Goal: Task Accomplishment & Management: Complete application form

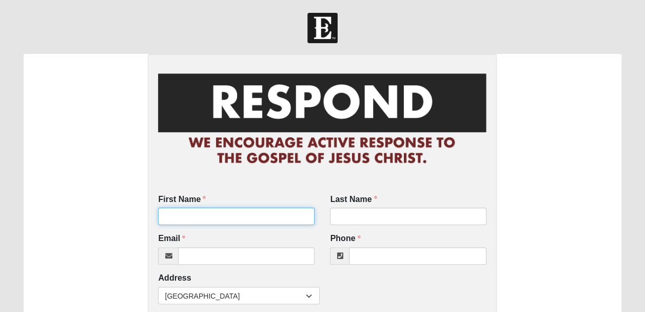
click at [274, 216] on input "First Name" at bounding box center [236, 215] width 157 height 17
type input "jessica"
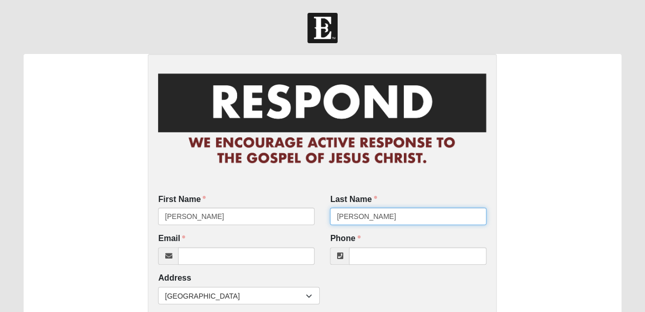
type input "mickelson"
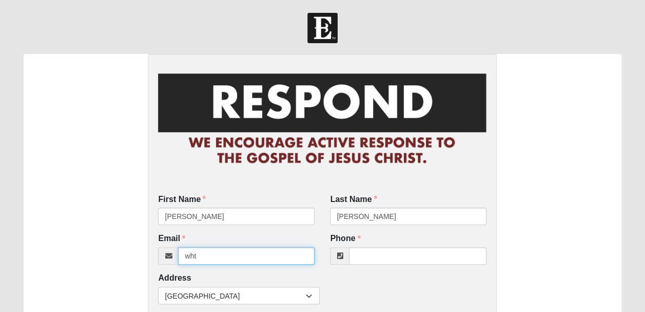
type input "wht"
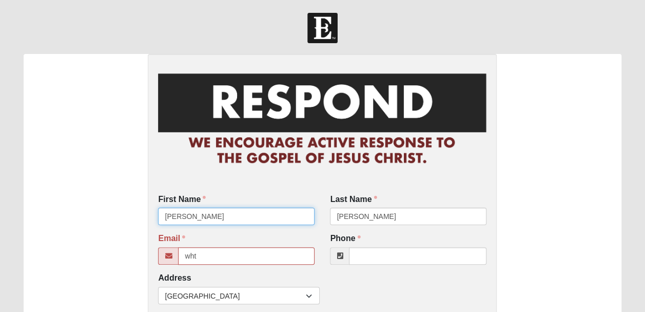
click at [274, 217] on input "jessica" at bounding box center [236, 215] width 157 height 17
type input "jessica"
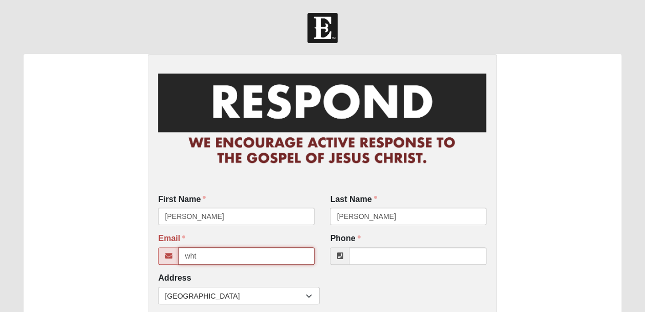
drag, startPoint x: 206, startPoint y: 254, endPoint x: 213, endPoint y: 256, distance: 7.3
click at [213, 256] on input "wht" at bounding box center [246, 255] width 137 height 17
type input "whtqueen72@gmail.com"
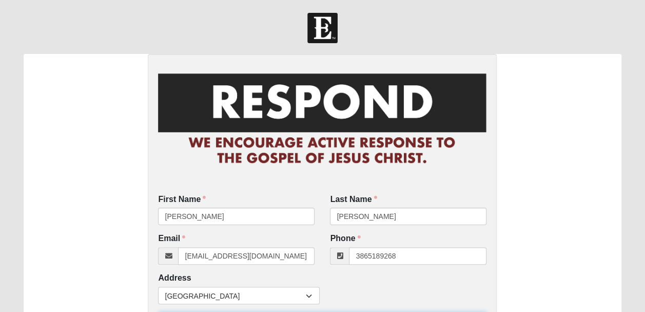
type input "(386) 518-9268"
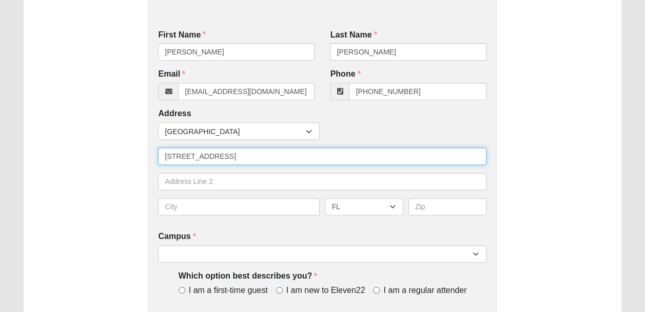
type input "212 se sable lake lane"
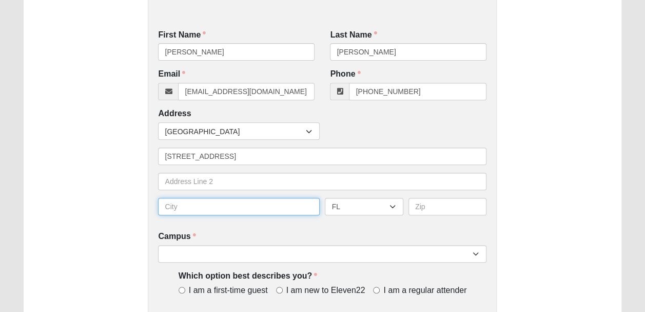
click at [218, 209] on input "text" at bounding box center [239, 206] width 162 height 17
type input "lake city"
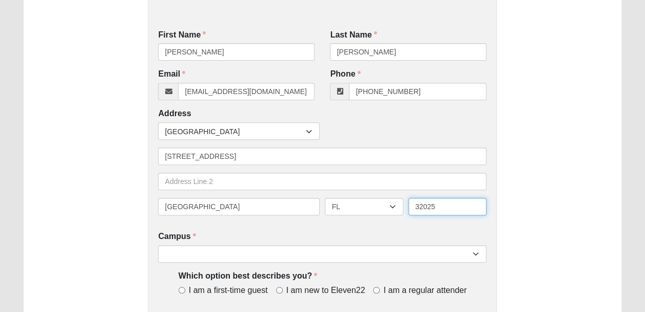
type input "32025"
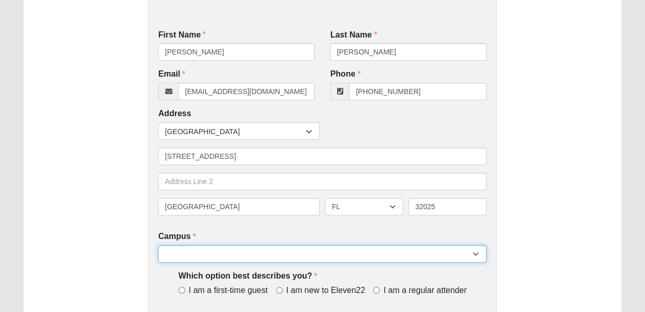
click at [435, 254] on select "Arlington Baymeadows Eleven22 Online [PERSON_NAME][GEOGRAPHIC_DATA] Jesup [GEOG…" at bounding box center [322, 253] width 328 height 17
select select "3"
click at [158, 245] on select "Arlington Baymeadows Eleven22 Online [PERSON_NAME][GEOGRAPHIC_DATA] Jesup [GEOG…" at bounding box center [322, 253] width 328 height 17
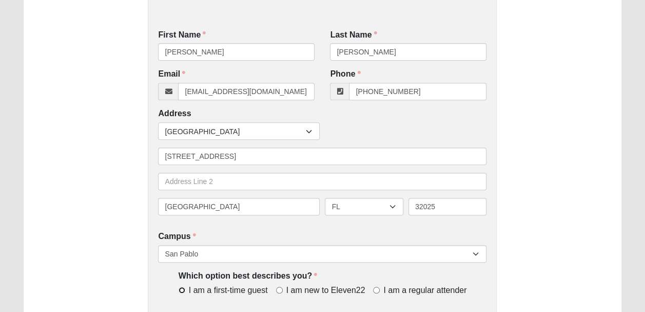
click at [181, 290] on input "I am a first-time guest" at bounding box center [182, 289] width 7 height 7
radio input "true"
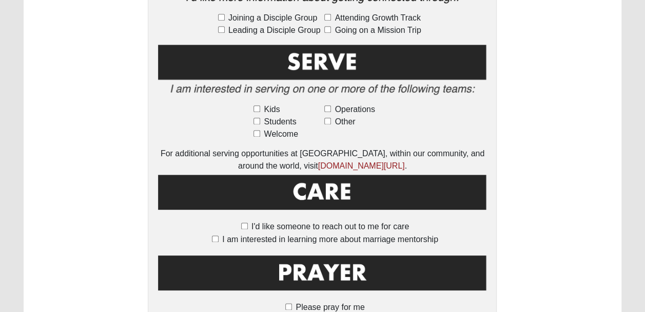
scroll to position [608, 0]
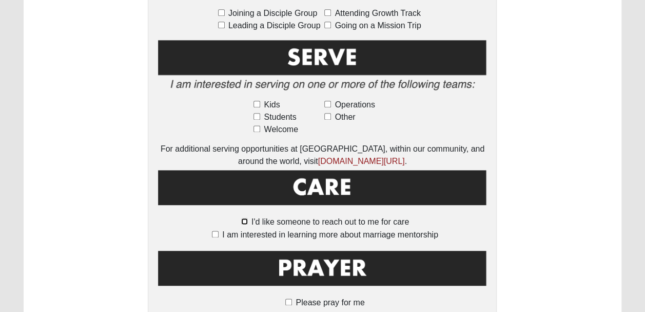
click at [243, 218] on input "I'd like someone to reach out to me for care" at bounding box center [244, 221] width 7 height 7
checkbox input "true"
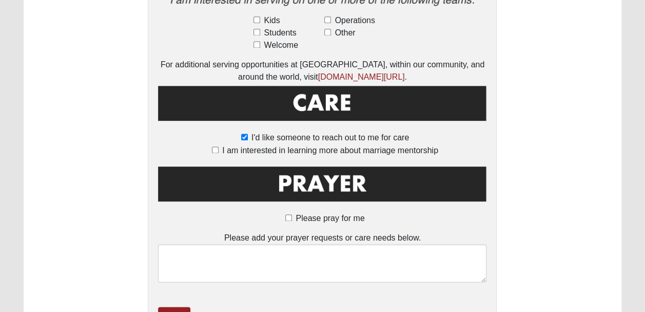
scroll to position [745, 0]
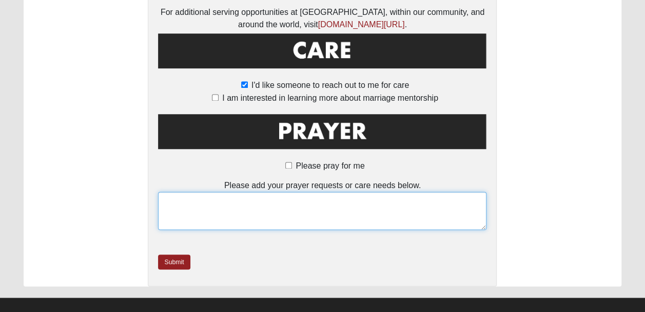
click at [263, 201] on textarea at bounding box center [322, 210] width 328 height 38
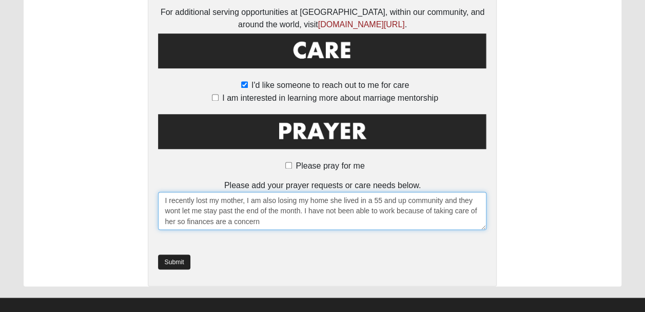
type textarea "I recently lost my mother, I am also losing my home she lived in a 55 and up co…"
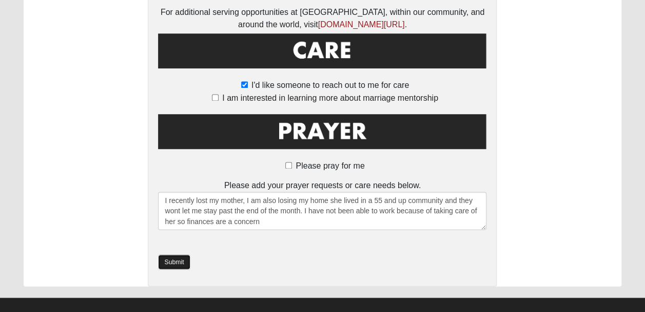
click at [180, 254] on link "Submit" at bounding box center [174, 261] width 32 height 15
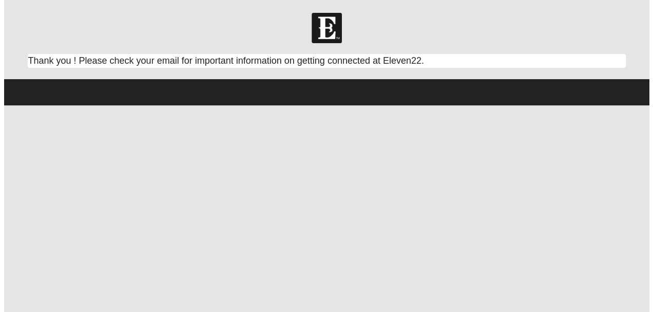
scroll to position [0, 0]
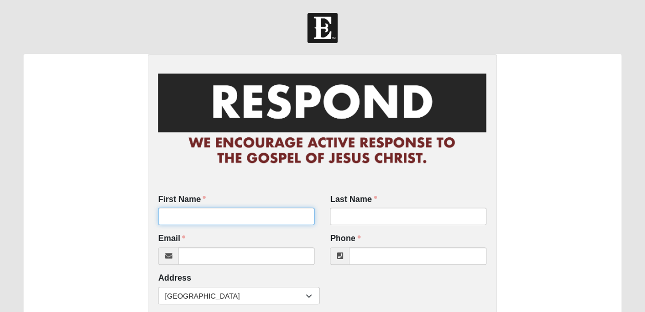
click at [176, 217] on input "First Name" at bounding box center [236, 215] width 157 height 17
type input "justyn"
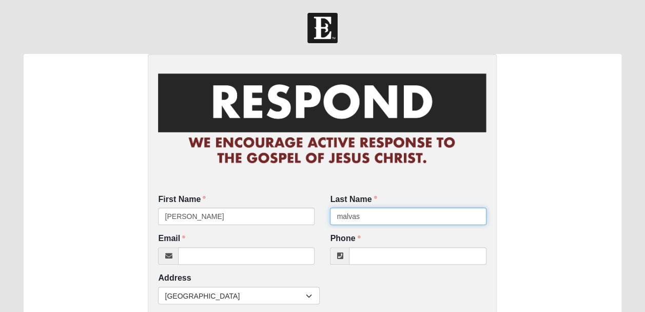
type input "malvas"
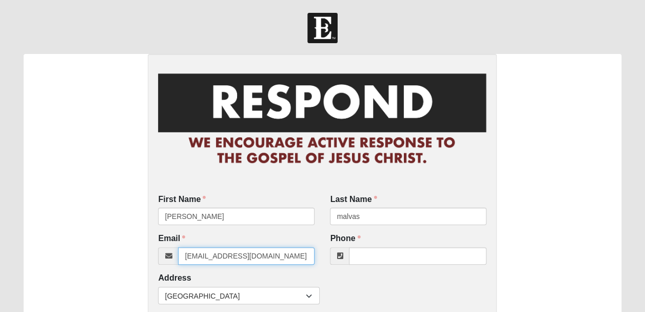
type input "justynplayaz@gmail.com"
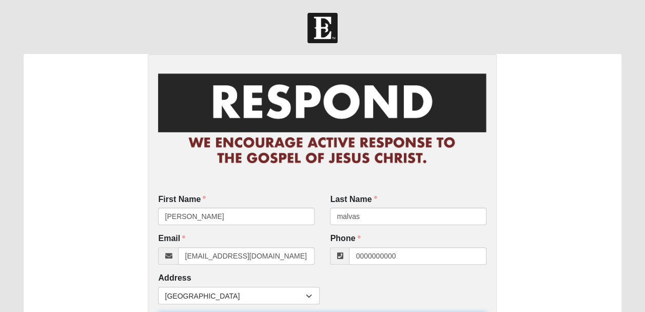
type input "(000) 000-0000"
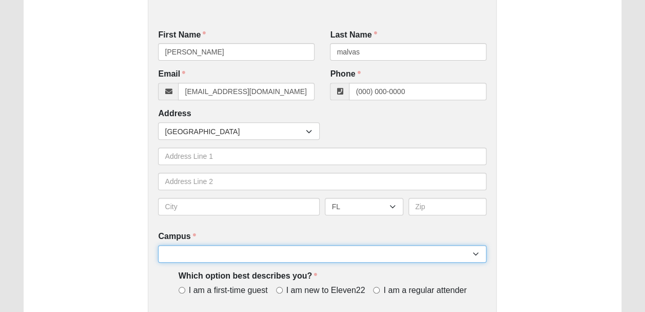
click at [474, 251] on select "Arlington Baymeadows Eleven22 Online [PERSON_NAME][GEOGRAPHIC_DATA] Jesup [GEOG…" at bounding box center [322, 253] width 328 height 17
select select "3"
click at [158, 245] on select "Arlington Baymeadows Eleven22 Online [PERSON_NAME][GEOGRAPHIC_DATA] Jesup [GEOG…" at bounding box center [322, 253] width 328 height 17
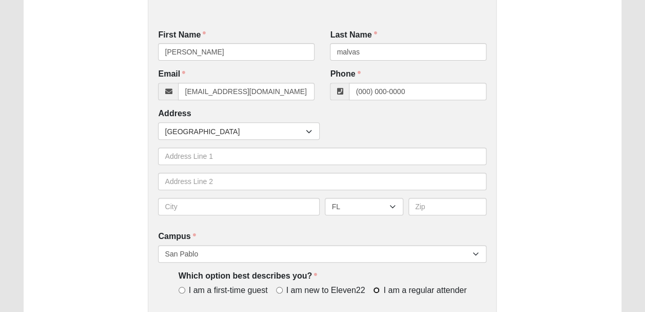
click at [377, 289] on input "I am a regular attender" at bounding box center [376, 289] width 7 height 7
radio input "true"
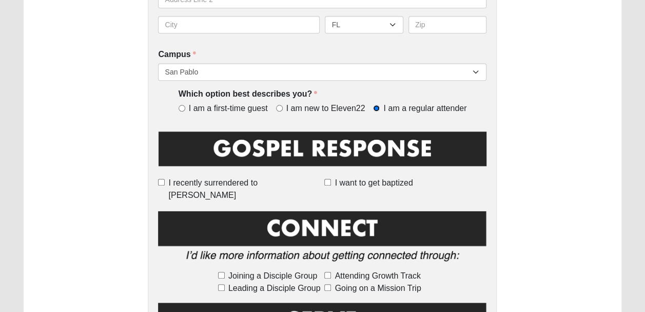
scroll to position [347, 0]
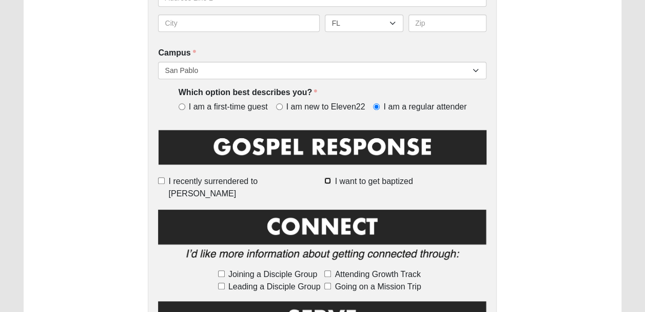
click at [328, 181] on input "I want to get baptized" at bounding box center [327, 180] width 7 height 7
checkbox input "true"
click at [327, 282] on input "Going on a Mission Trip" at bounding box center [327, 285] width 7 height 7
checkbox input "true"
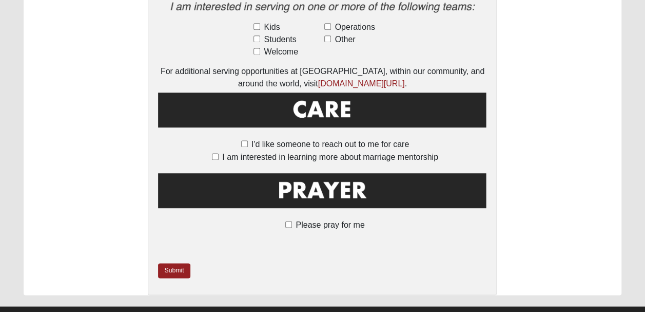
scroll to position [695, 0]
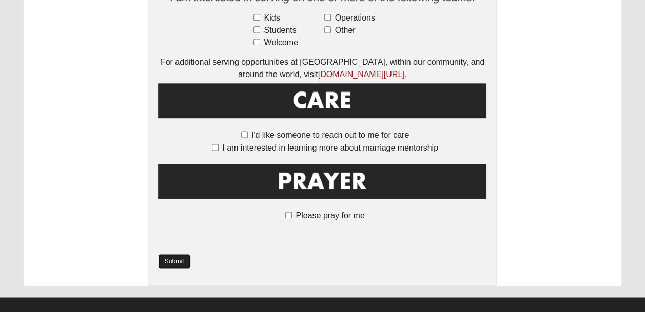
click at [180, 254] on link "Submit" at bounding box center [174, 261] width 32 height 15
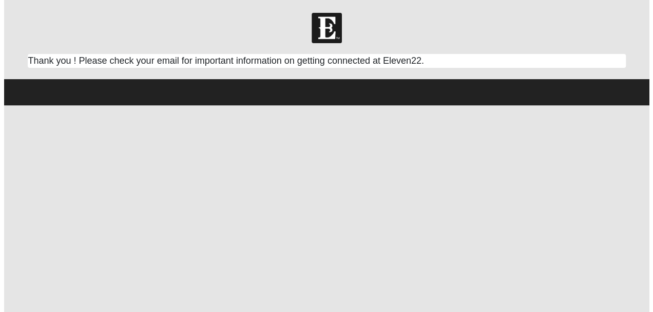
scroll to position [0, 0]
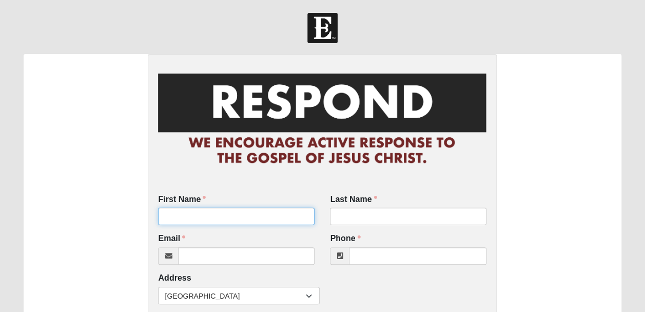
click at [221, 217] on input "First Name" at bounding box center [236, 215] width 157 height 17
type input "cherry"
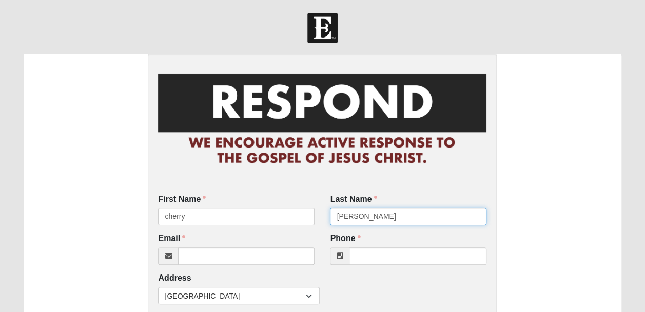
type input "[PERSON_NAME]"
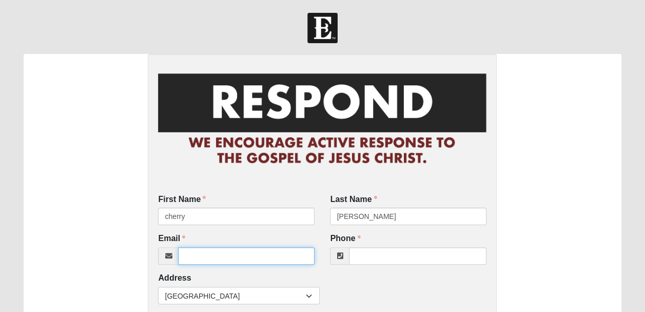
click at [199, 251] on input "Email" at bounding box center [246, 255] width 137 height 17
type input "cherrypippenger"
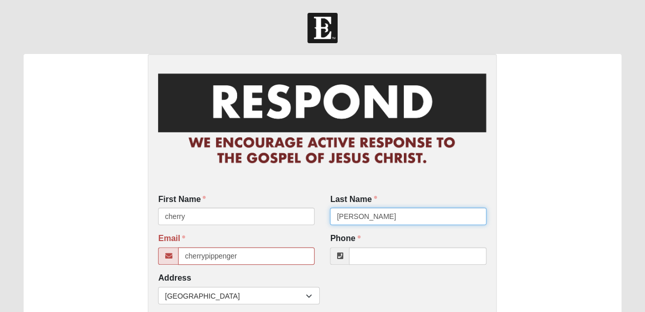
click at [351, 216] on input "[PERSON_NAME]" at bounding box center [408, 215] width 157 height 17
type input "[PERSON_NAME]"
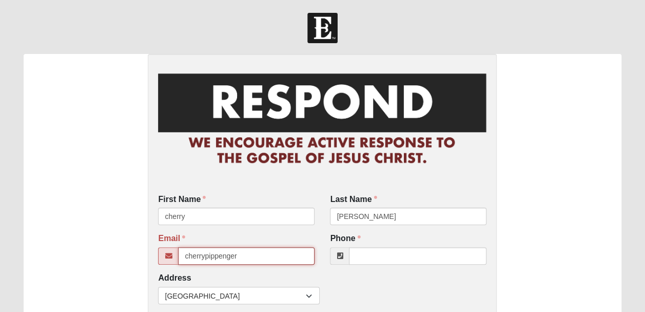
click at [246, 257] on input "cherrypippenger" at bounding box center [246, 255] width 137 height 17
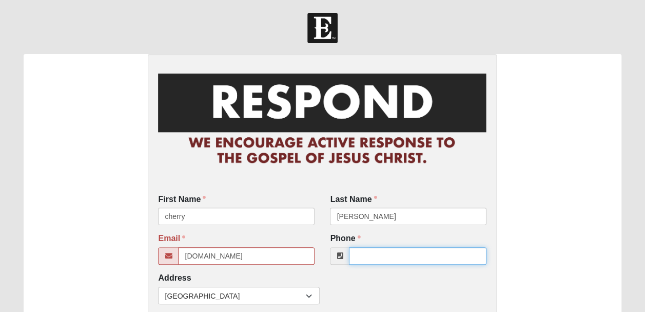
click at [367, 256] on input "Phone" at bounding box center [418, 255] width 138 height 17
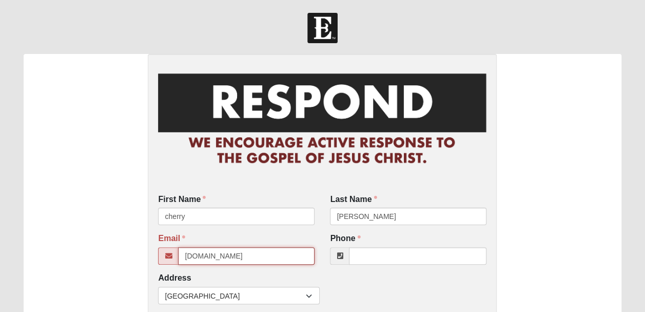
click at [294, 261] on input "[DOMAIN_NAME]" at bounding box center [246, 255] width 137 height 17
click at [250, 259] on input "[DOMAIN_NAME]" at bounding box center [246, 255] width 137 height 17
type input "[EMAIL_ADDRESS][DOMAIN_NAME]"
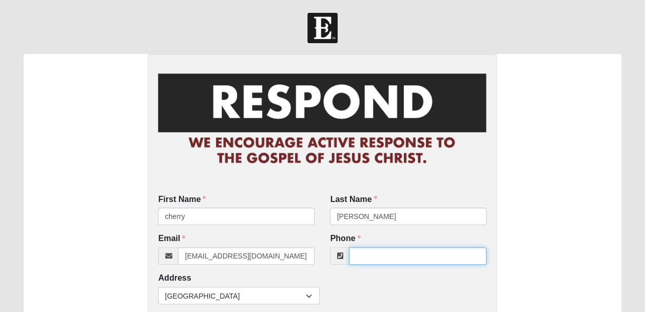
click at [401, 256] on input "Phone" at bounding box center [418, 255] width 138 height 17
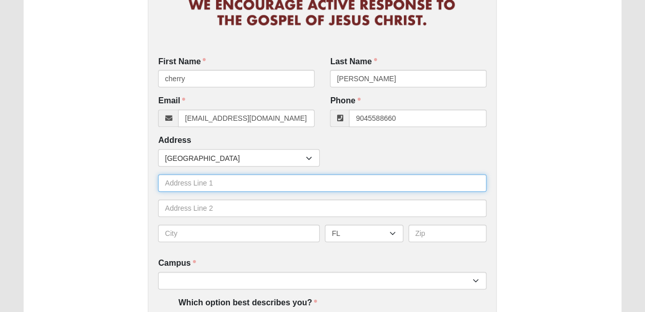
type input "(904) 558-8660"
click at [303, 182] on input "text" at bounding box center [322, 182] width 328 height 17
type input "3601 kernan blvd"
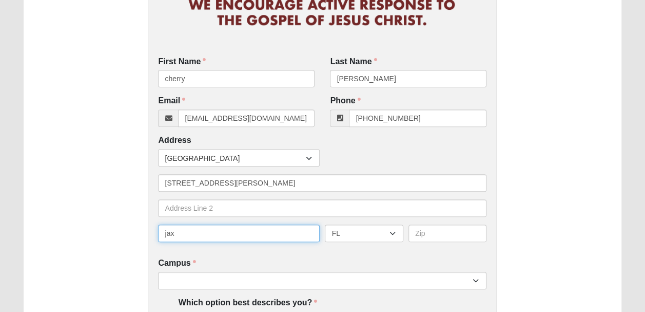
type input "jax"
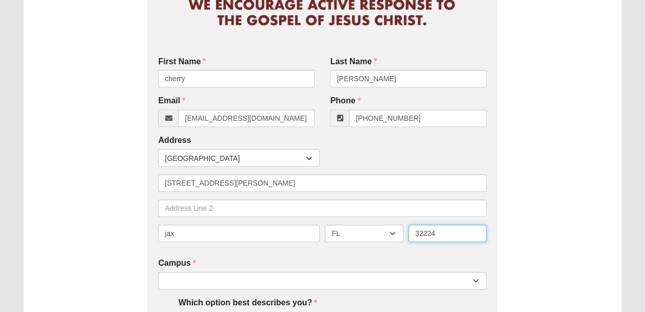
type input "32224"
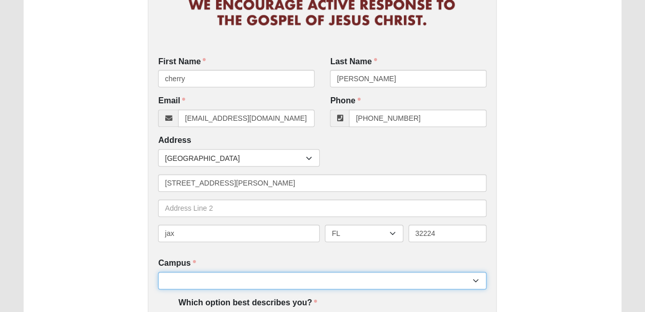
click at [221, 275] on select "Arlington Baymeadows Eleven22 Online [PERSON_NAME][GEOGRAPHIC_DATA] Jesup [GEOG…" at bounding box center [322, 279] width 328 height 17
select select "3"
click at [158, 271] on select "Arlington Baymeadows Eleven22 Online [PERSON_NAME][GEOGRAPHIC_DATA] Jesup [GEOG…" at bounding box center [322, 279] width 328 height 17
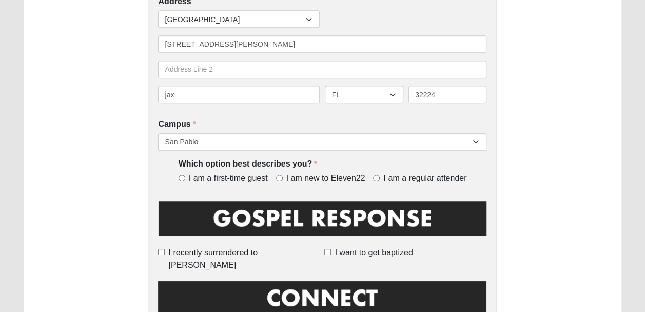
scroll to position [290, 0]
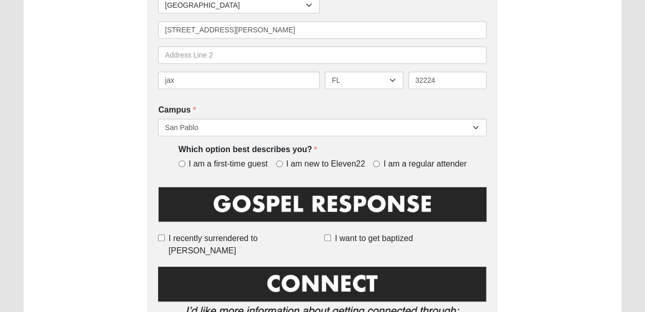
drag, startPoint x: 644, startPoint y: 156, endPoint x: 638, endPoint y: 177, distance: 22.2
click at [638, 177] on form "Log In Respond Card Error Work Entry" at bounding box center [322, 224] width 645 height 1005
click at [279, 161] on input "I am new to Eleven22" at bounding box center [279, 163] width 7 height 7
radio input "true"
click at [165, 239] on input "I recently surrendered to [PERSON_NAME]" at bounding box center [161, 237] width 7 height 7
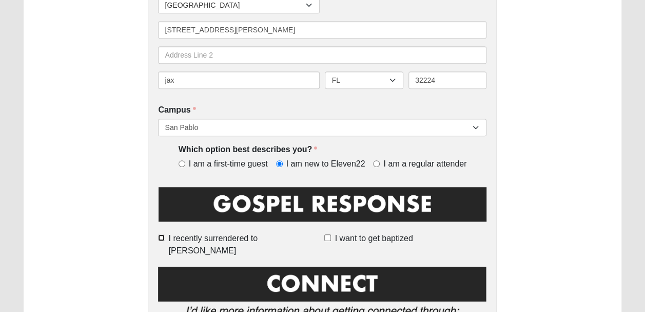
checkbox input "true"
click at [328, 236] on input "I want to get baptized" at bounding box center [327, 237] width 7 height 7
checkbox input "true"
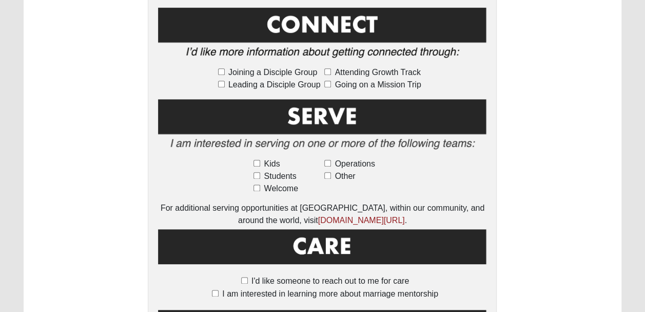
scroll to position [554, 0]
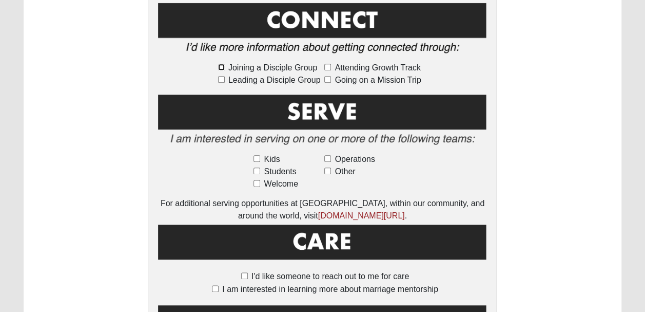
click at [220, 64] on input "Joining a Disciple Group" at bounding box center [221, 67] width 7 height 7
checkbox input "true"
click at [220, 76] on input "Leading a Disciple Group" at bounding box center [221, 79] width 7 height 7
checkbox input "true"
click at [326, 64] on input "Attending Growth Track" at bounding box center [327, 67] width 7 height 7
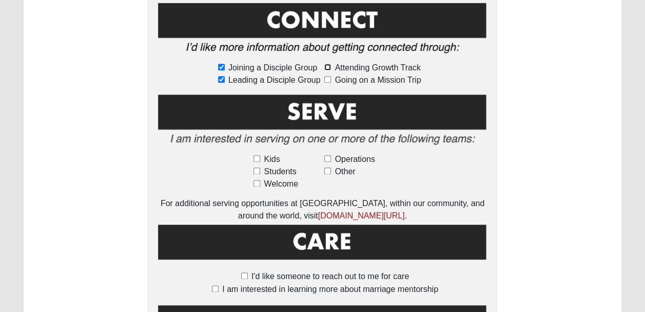
checkbox input "true"
click at [326, 76] on input "Going on a Mission Trip" at bounding box center [327, 79] width 7 height 7
checkbox input "true"
click at [325, 167] on input "Other" at bounding box center [327, 170] width 7 height 7
checkbox input "true"
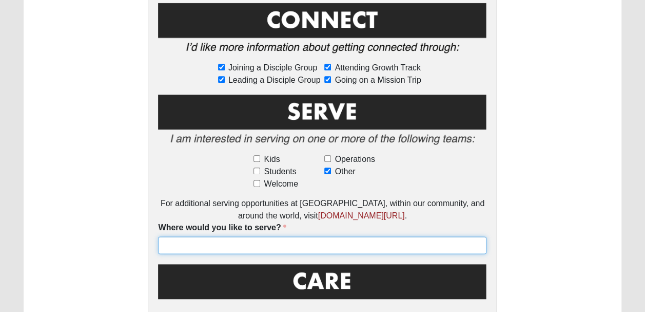
click at [309, 236] on input "Where would you like to serve?" at bounding box center [322, 244] width 328 height 17
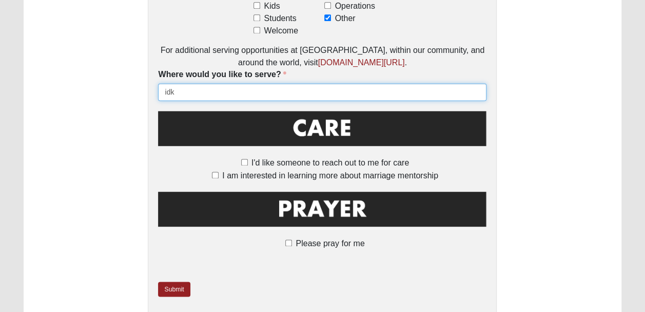
scroll to position [719, 0]
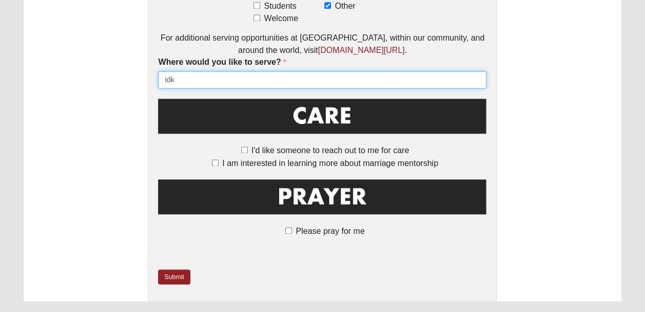
type input "idk"
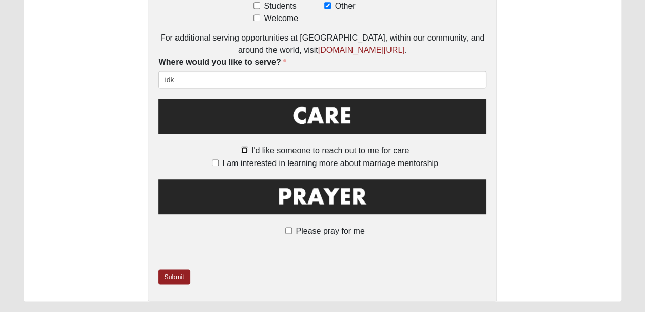
click at [245, 146] on input "I'd like someone to reach out to me for care" at bounding box center [244, 149] width 7 height 7
checkbox input "true"
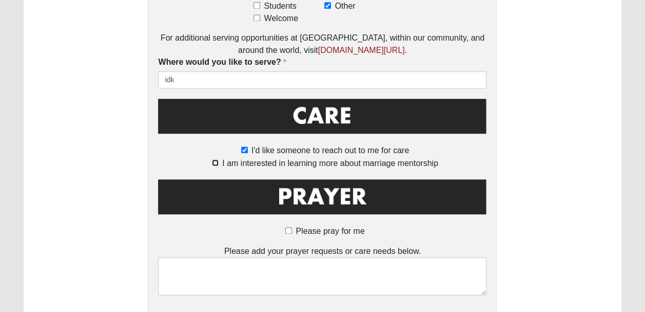
click at [214, 159] on input "I am interested in learning more about marriage mentorship" at bounding box center [215, 162] width 7 height 7
checkbox input "true"
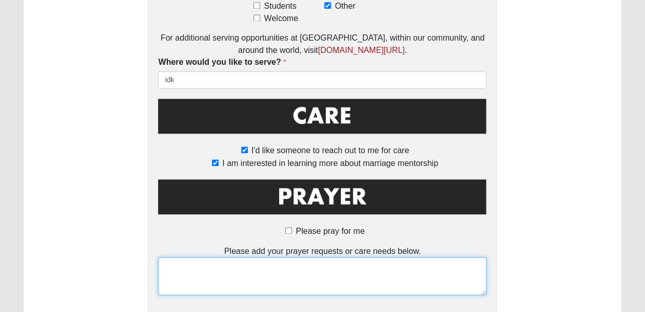
click at [257, 273] on textarea at bounding box center [322, 276] width 328 height 38
type textarea "requests: vicki swindell"
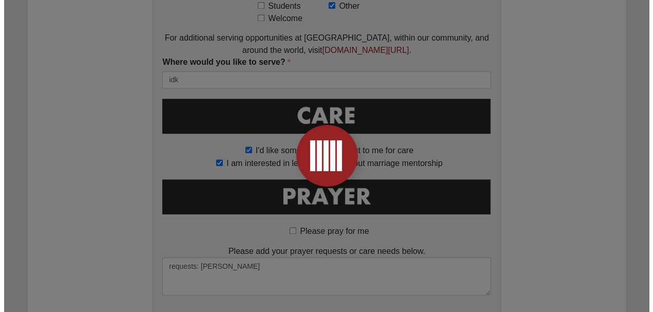
scroll to position [0, 0]
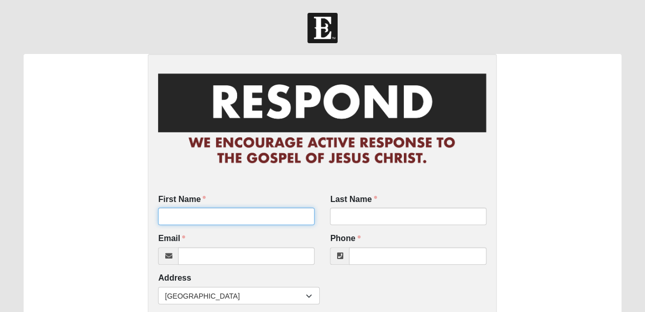
click at [236, 224] on input "First Name" at bounding box center [236, 215] width 157 height 17
type input "melanie"
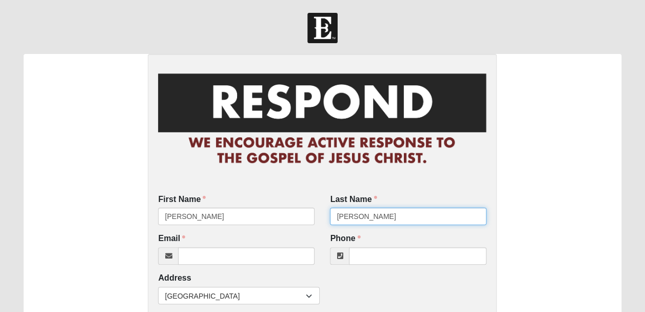
type input "curtis"
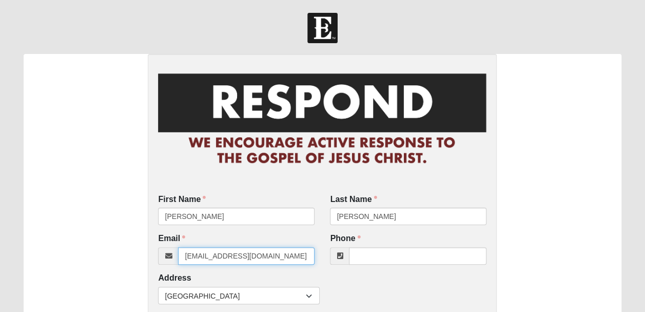
type input "melanieallen66@gmail.com"
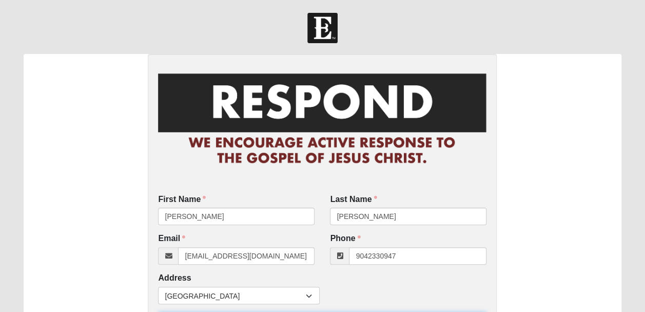
type input "(904) 233-0947"
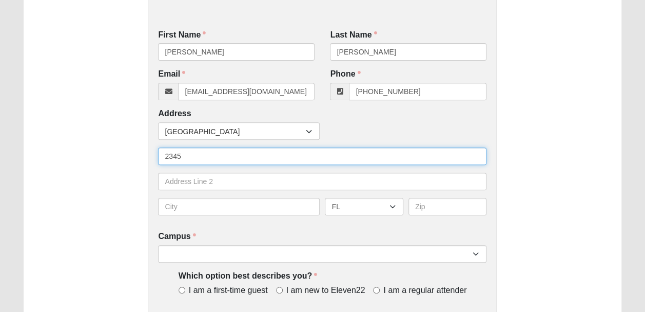
click at [231, 153] on input "2345" at bounding box center [322, 155] width 328 height 17
type input "2345 cool springs dr n"
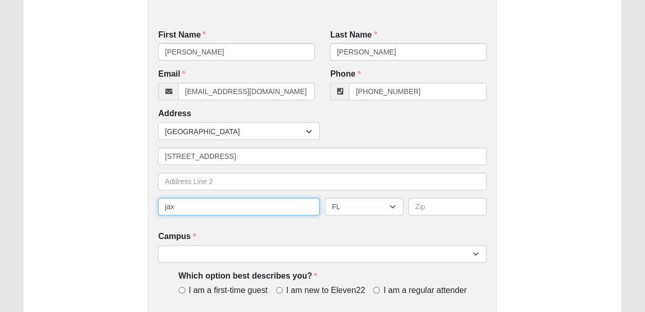
type input "jax"
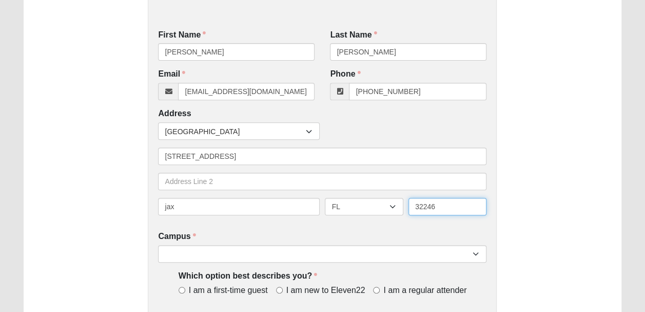
type input "32246"
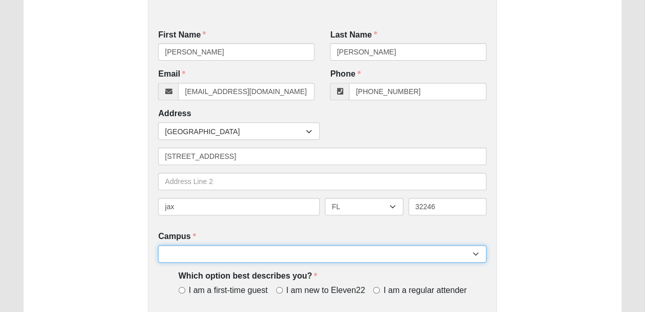
select select "5"
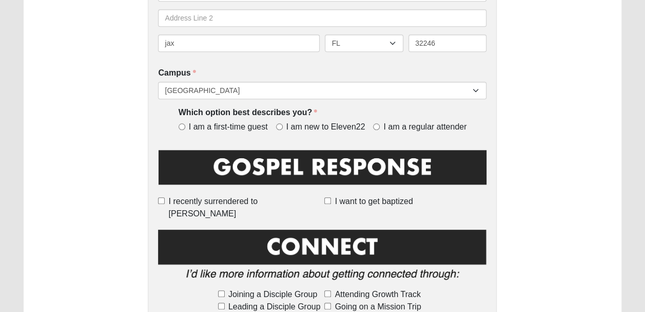
scroll to position [328, 0]
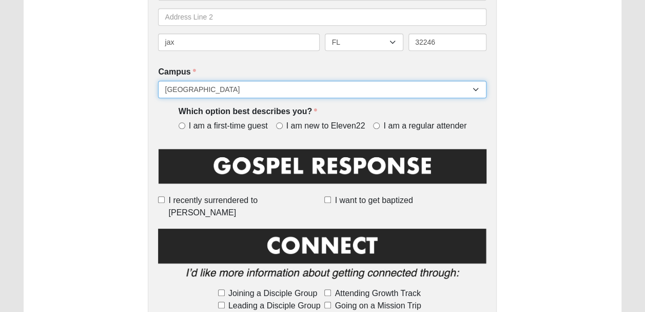
click at [259, 82] on select "Arlington Baymeadows Eleven22 Online Fleming Island Jesup Mandarin North Jax Or…" at bounding box center [322, 89] width 328 height 17
select select "3"
click at [158, 81] on select "Arlington Baymeadows Eleven22 Online Fleming Island Jesup Mandarin North Jax Or…" at bounding box center [322, 89] width 328 height 17
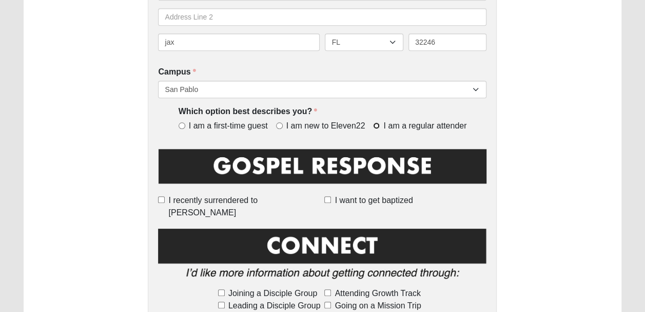
click at [376, 128] on input "I am a regular attender" at bounding box center [376, 125] width 7 height 7
radio input "true"
click at [223, 289] on input "Joining a Disciple Group" at bounding box center [221, 292] width 7 height 7
checkbox input "true"
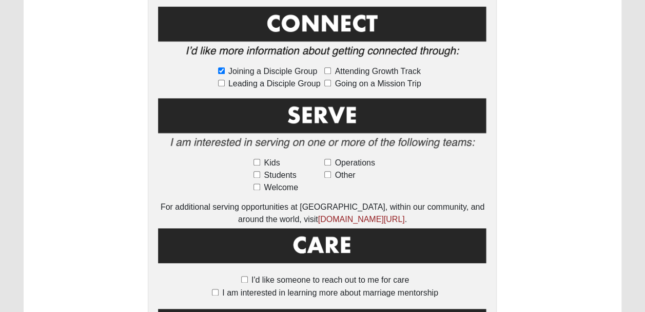
scroll to position [566, 0]
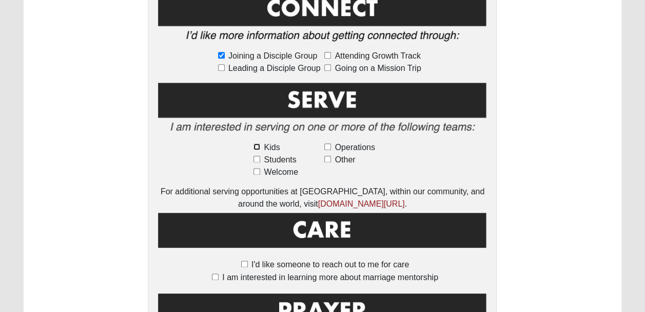
click at [257, 143] on input "Kids" at bounding box center [257, 146] width 7 height 7
checkbox input "true"
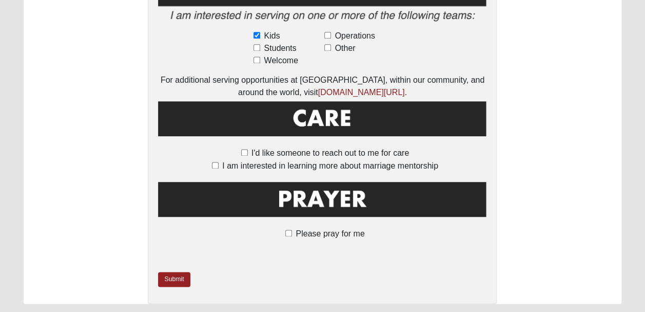
scroll to position [695, 0]
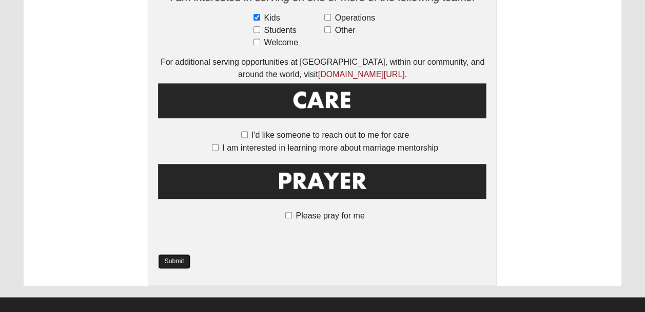
click at [183, 254] on link "Submit" at bounding box center [174, 261] width 32 height 15
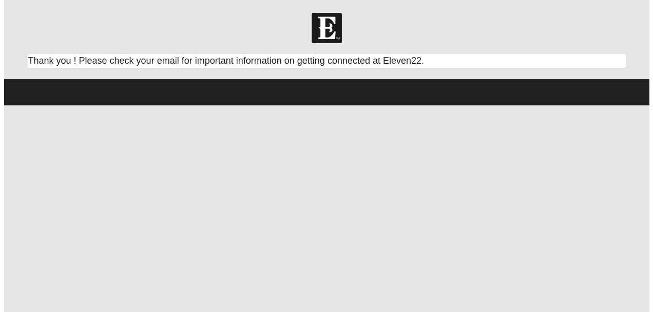
scroll to position [0, 0]
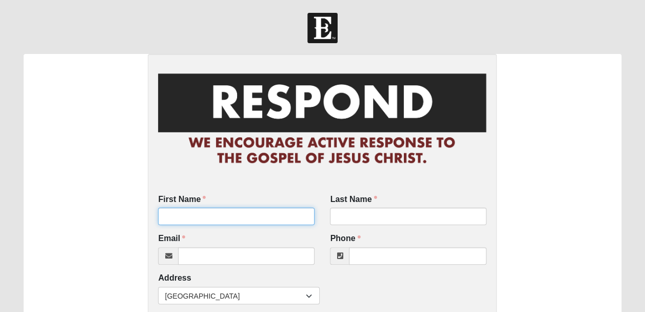
click at [247, 216] on input "First Name" at bounding box center [236, 215] width 157 height 17
type input "[PERSON_NAME]"
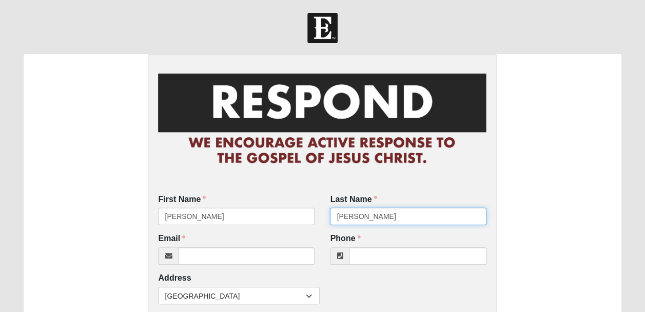
type input "[PERSON_NAME]"
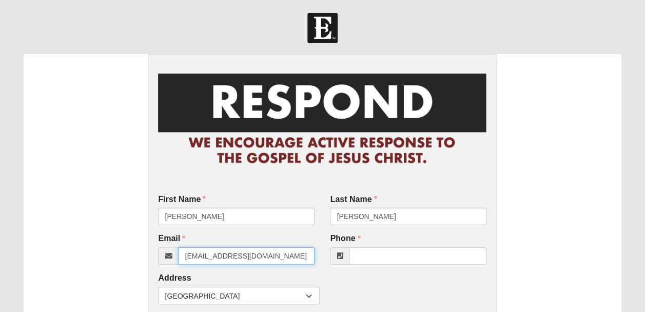
type input "[EMAIL_ADDRESS][DOMAIN_NAME]"
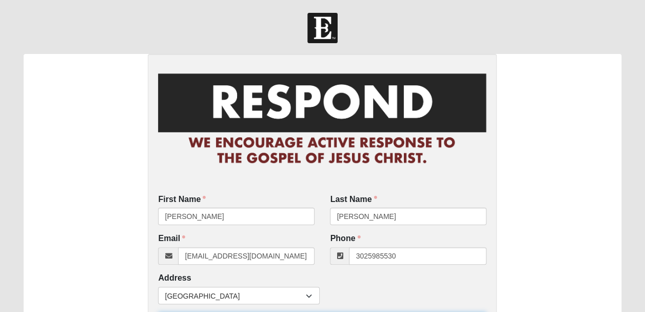
type input "(302) 598-5530"
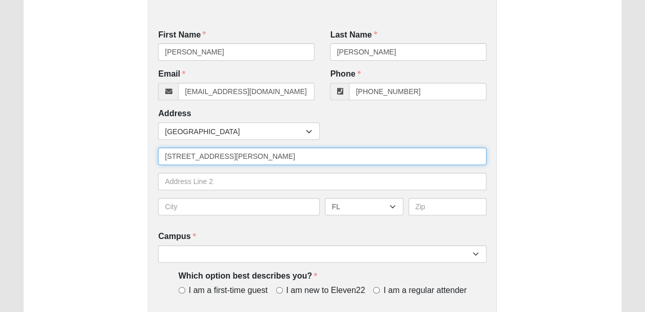
type input "1351 caldwell rd"
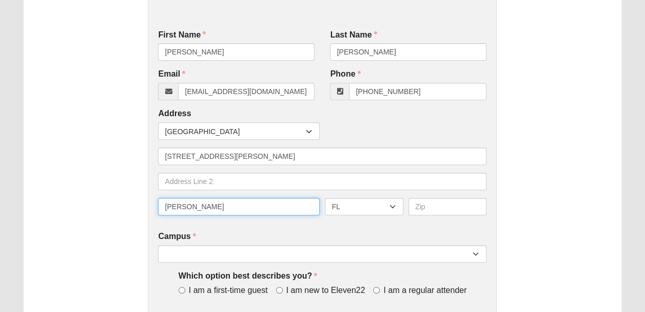
type input "townsend"
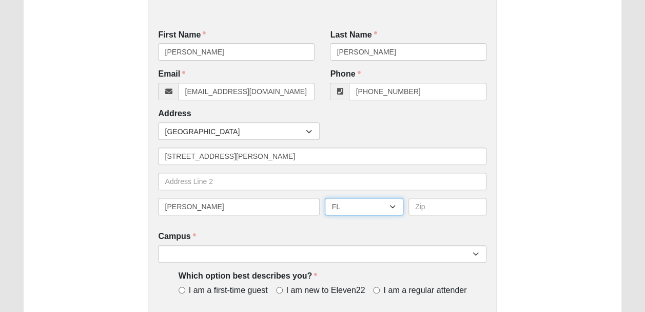
select select "DE"
type input "19734"
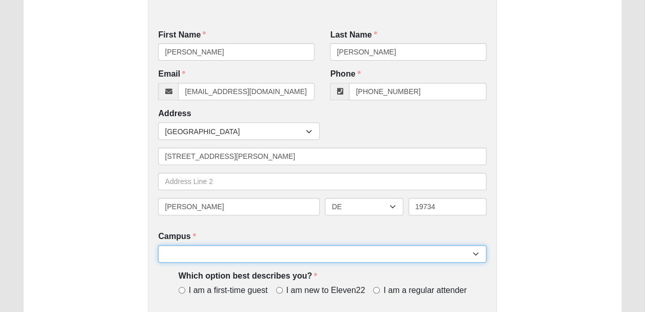
click at [255, 255] on select "Arlington Baymeadows Eleven22 Online [PERSON_NAME][GEOGRAPHIC_DATA] Jesup [GEOG…" at bounding box center [322, 253] width 328 height 17
select select "3"
click at [158, 245] on select "Arlington Baymeadows Eleven22 Online [PERSON_NAME][GEOGRAPHIC_DATA] Jesup [GEOG…" at bounding box center [322, 253] width 328 height 17
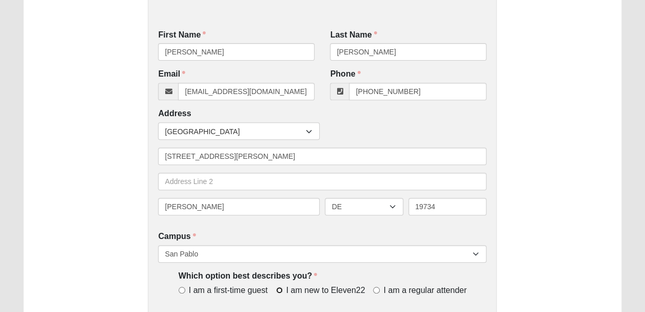
click at [279, 289] on input "I am new to Eleven22" at bounding box center [279, 289] width 7 height 7
radio input "true"
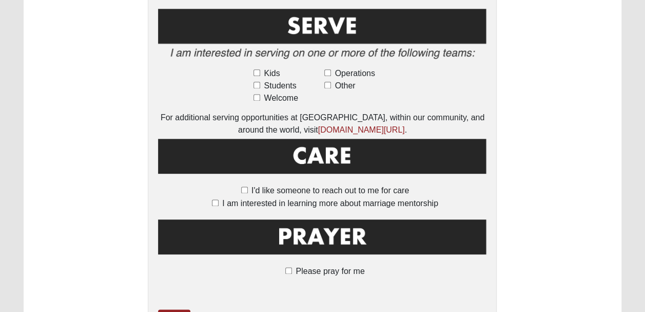
scroll to position [645, 0]
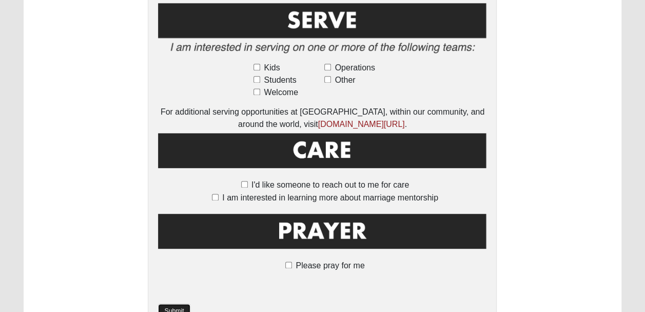
click at [180, 303] on link "Submit" at bounding box center [174, 310] width 32 height 15
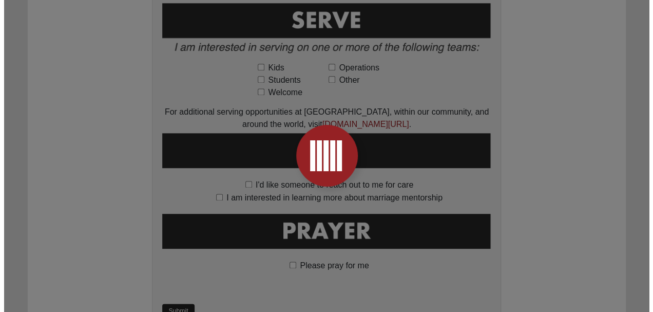
scroll to position [0, 0]
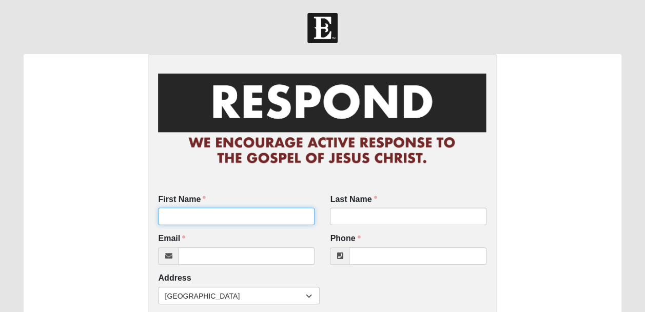
click at [276, 211] on input "First Name" at bounding box center [236, 215] width 157 height 17
type input "briar"
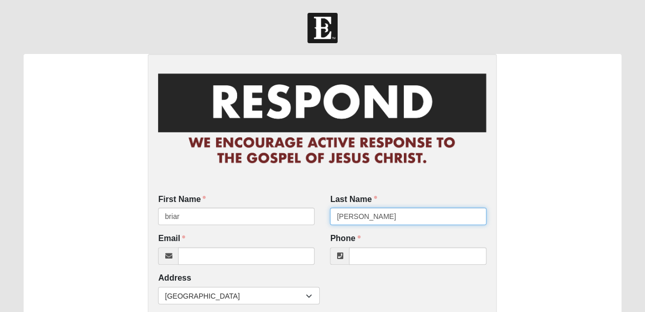
type input "[PERSON_NAME]"
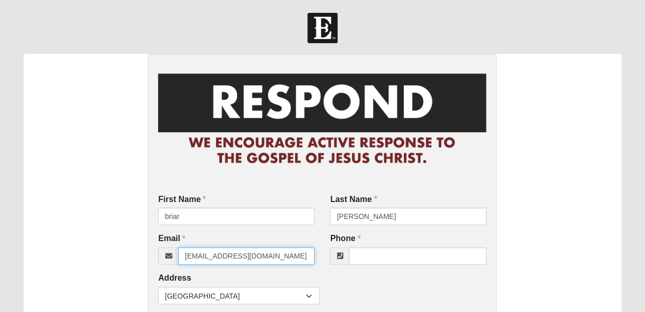
type input "[EMAIL_ADDRESS][DOMAIN_NAME]"
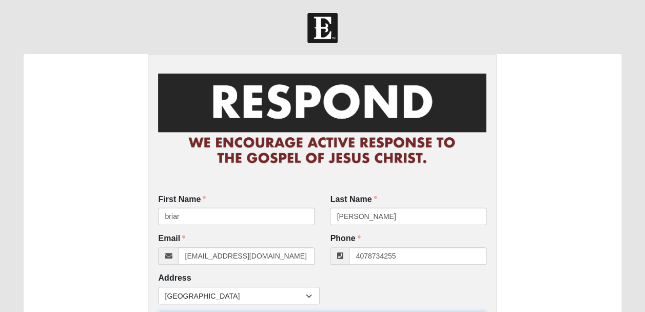
type input "[PHONE_NUMBER]"
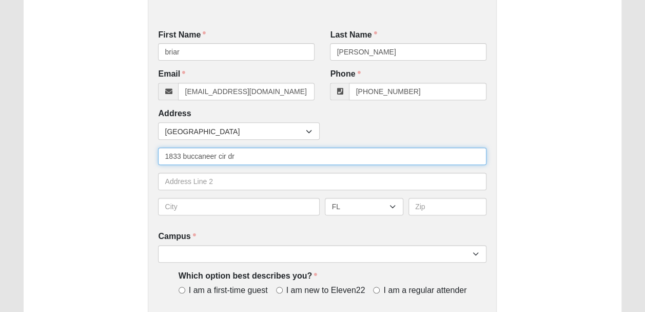
type input "1833 buccaneer cir dr"
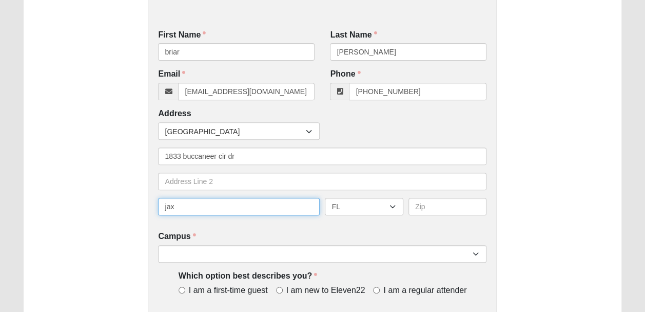
type input "jax"
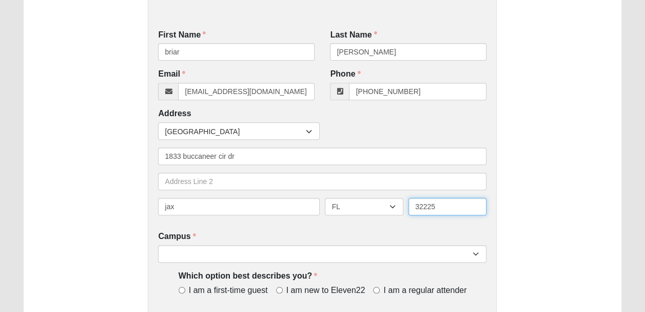
type input "32225"
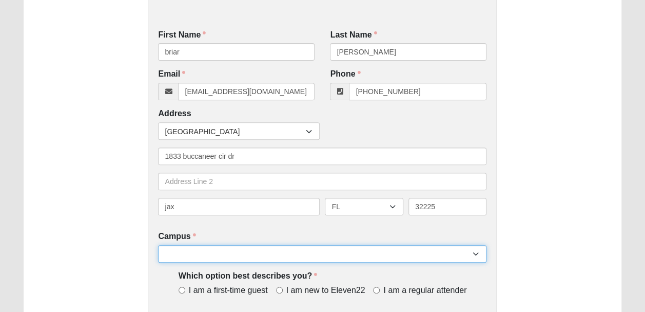
click at [289, 256] on select "Arlington Baymeadows Eleven22 Online [PERSON_NAME][GEOGRAPHIC_DATA] Jesup [GEOG…" at bounding box center [322, 253] width 328 height 17
select select "3"
click at [158, 245] on select "Arlington Baymeadows Eleven22 Online [PERSON_NAME][GEOGRAPHIC_DATA] Jesup [GEOG…" at bounding box center [322, 253] width 328 height 17
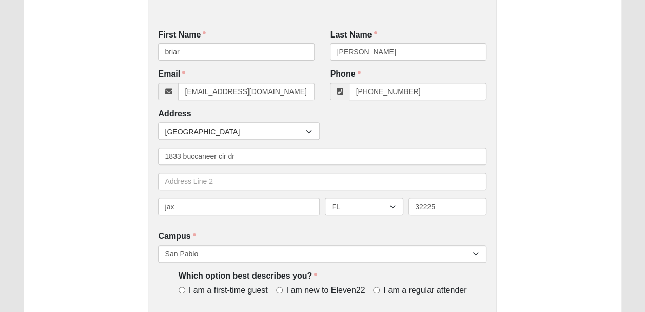
click at [279, 293] on label "I am new to Eleven22" at bounding box center [322, 290] width 93 height 12
click at [279, 293] on input "I am new to Eleven22" at bounding box center [279, 289] width 7 height 7
radio input "true"
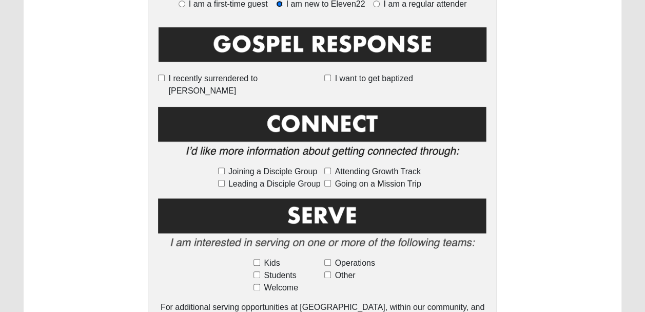
scroll to position [454, 0]
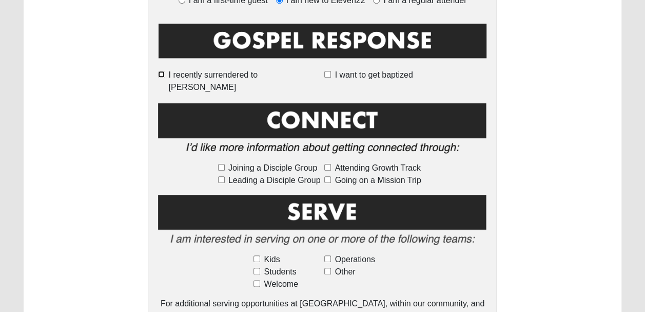
click at [165, 75] on input "I recently surrendered to [PERSON_NAME]" at bounding box center [161, 74] width 7 height 7
checkbox input "true"
click at [328, 74] on input "I want to get baptized" at bounding box center [327, 74] width 7 height 7
checkbox input "true"
click at [329, 176] on input "Going on a Mission Trip" at bounding box center [327, 179] width 7 height 7
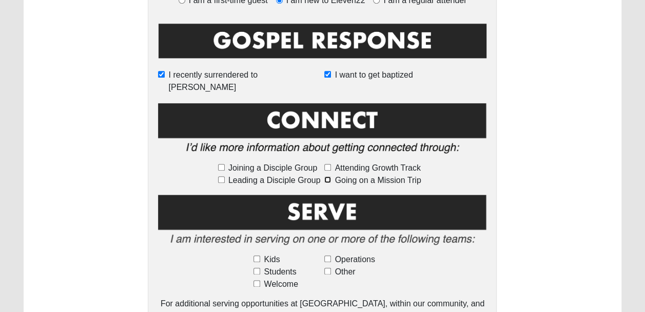
checkbox input "true"
click at [257, 255] on input "Kids" at bounding box center [257, 258] width 7 height 7
checkbox input "true"
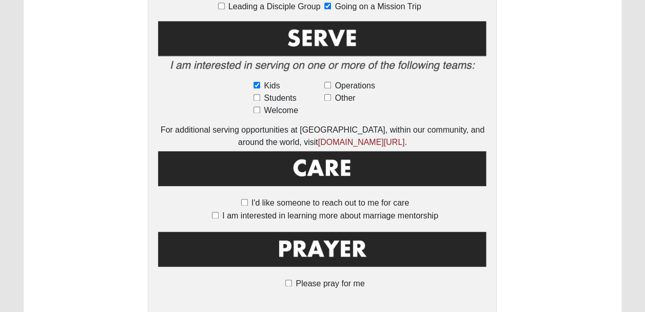
scroll to position [695, 0]
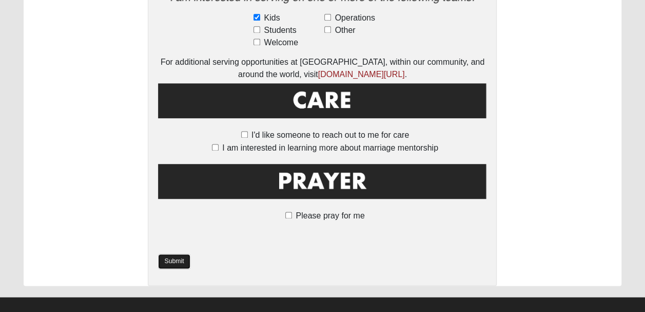
click at [174, 254] on link "Submit" at bounding box center [174, 261] width 32 height 15
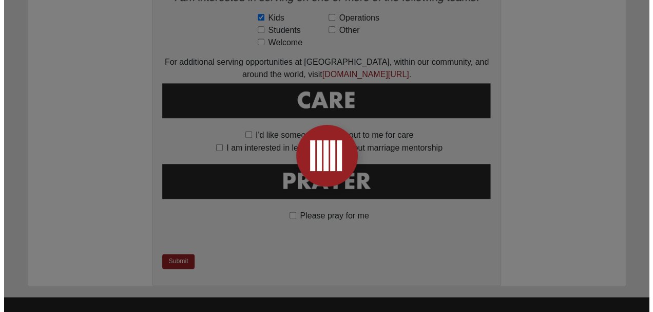
scroll to position [0, 0]
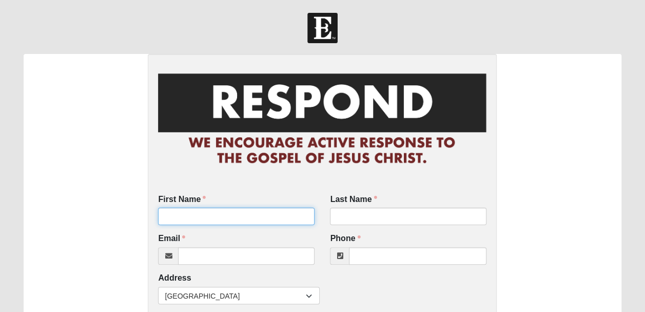
click at [283, 216] on input "First Name" at bounding box center [236, 215] width 157 height 17
type input "[PERSON_NAME]"
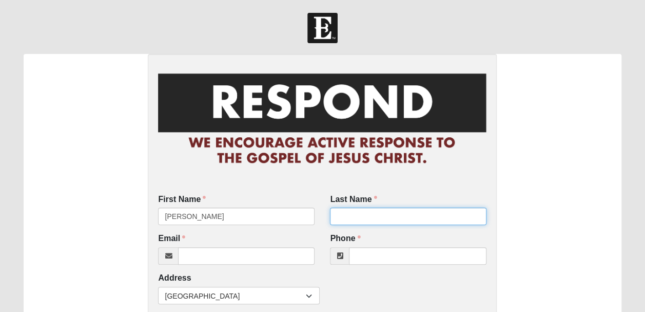
type input "v"
type input "berrnett"
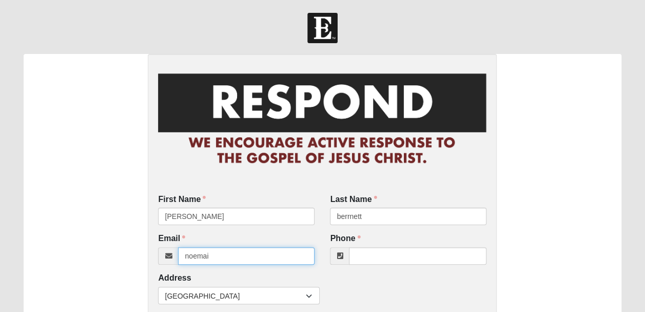
type input "noemail@gmail.com"
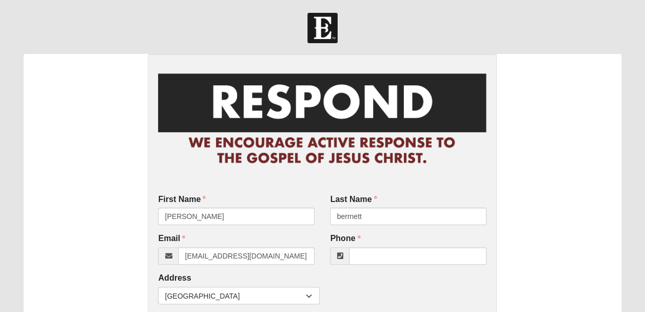
type input "9042098957"
type input "3058 pablo bay dr e"
type input "32224"
type input "(727) 309-3979"
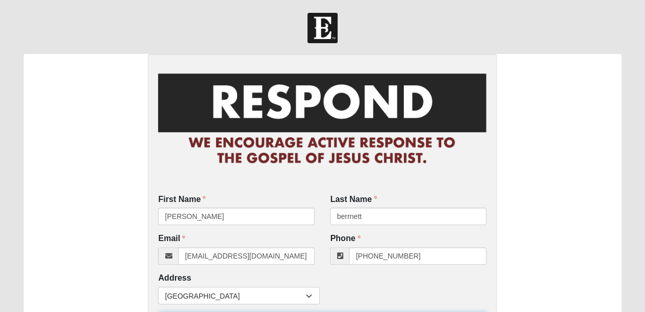
scroll to position [164, 0]
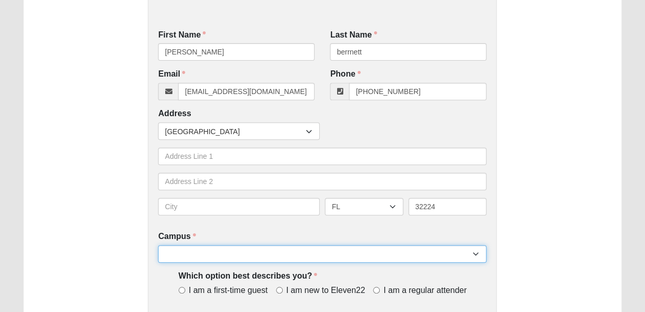
click at [191, 260] on select "Arlington Baymeadows Eleven22 Online [PERSON_NAME][GEOGRAPHIC_DATA] Jesup [GEOG…" at bounding box center [322, 253] width 328 height 17
select select "3"
click at [158, 245] on select "Arlington Baymeadows Eleven22 Online [PERSON_NAME][GEOGRAPHIC_DATA] Jesup [GEOG…" at bounding box center [322, 253] width 328 height 17
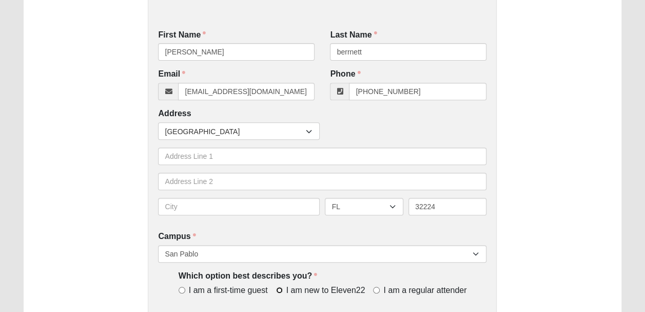
click at [277, 286] on input "I am new to Eleven22" at bounding box center [279, 289] width 7 height 7
radio input "true"
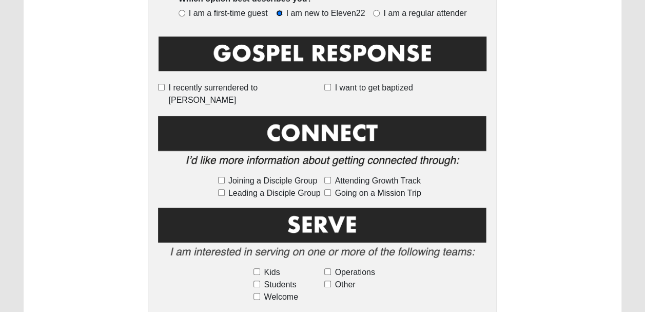
scroll to position [439, 0]
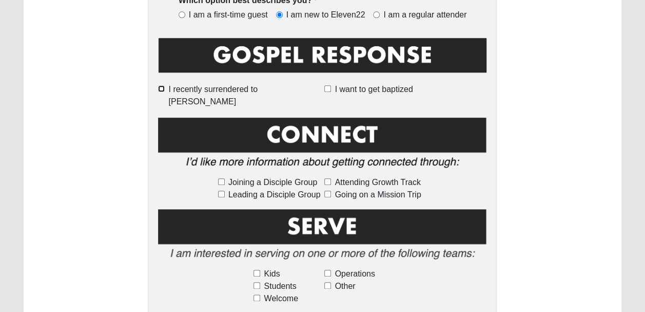
click at [165, 86] on input "I recently surrendered to [PERSON_NAME]" at bounding box center [161, 88] width 7 height 7
checkbox input "true"
click at [331, 92] on label "I want to get baptized" at bounding box center [405, 89] width 162 height 12
click at [331, 92] on input "I want to get baptized" at bounding box center [327, 88] width 7 height 7
checkbox input "true"
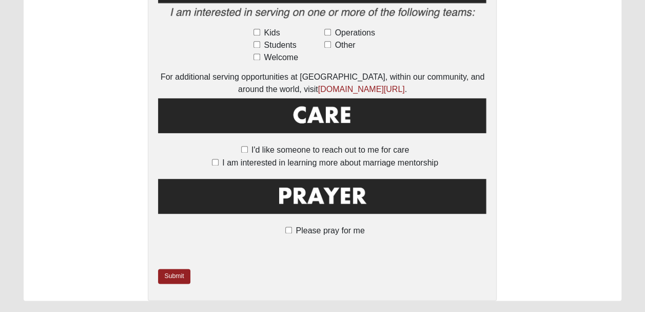
scroll to position [688, 0]
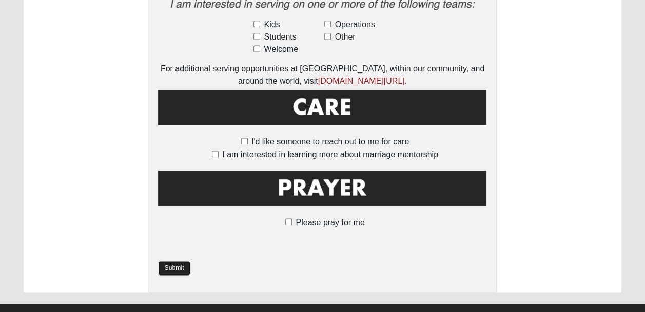
click at [173, 260] on link "Submit" at bounding box center [174, 267] width 32 height 15
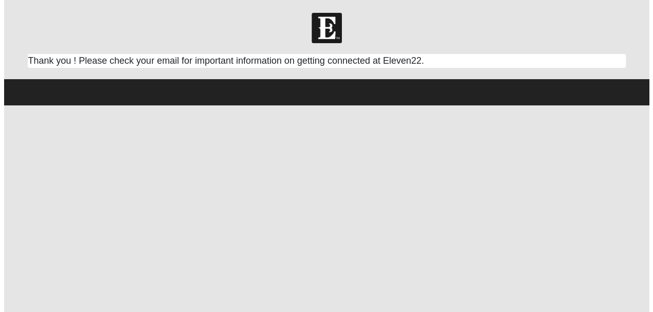
scroll to position [0, 0]
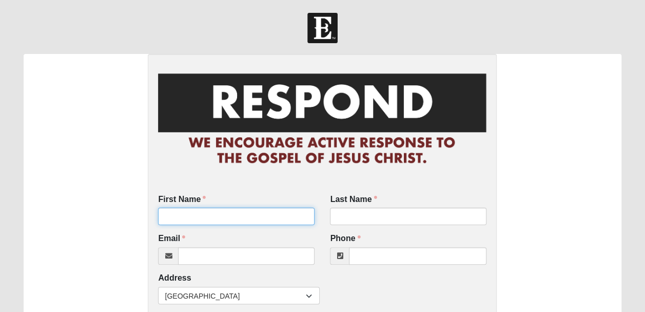
click at [216, 213] on input "First Name" at bounding box center [236, 215] width 157 height 17
type input "[PERSON_NAME]"
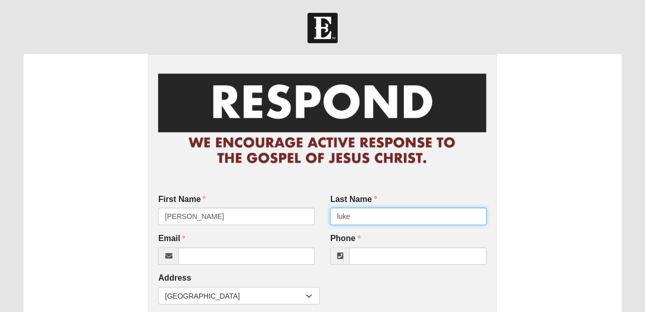
type input "luke"
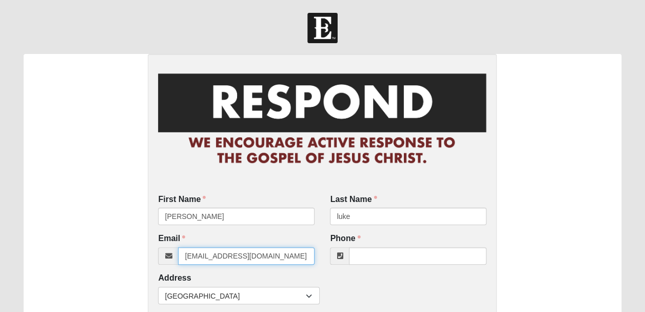
type input "[EMAIL_ADDRESS][DOMAIN_NAME]"
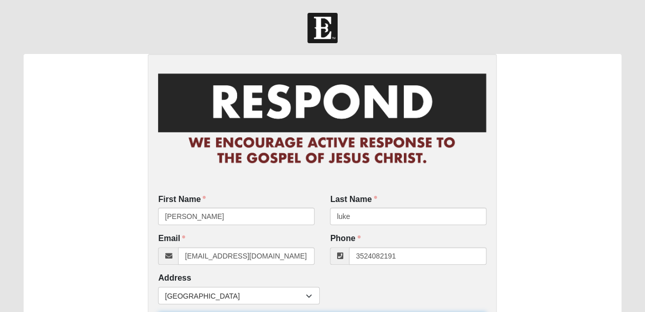
type input "[PHONE_NUMBER]"
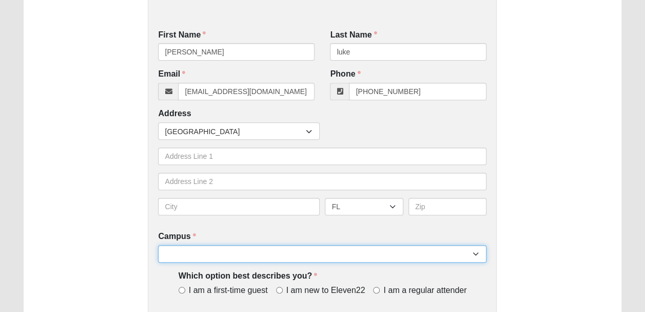
click at [228, 251] on select "Arlington Baymeadows Eleven22 Online [PERSON_NAME][GEOGRAPHIC_DATA] Jesup [GEOG…" at bounding box center [322, 253] width 328 height 17
select select "3"
click at [158, 245] on select "Arlington Baymeadows Eleven22 Online [PERSON_NAME][GEOGRAPHIC_DATA] Jesup [GEOG…" at bounding box center [322, 253] width 328 height 17
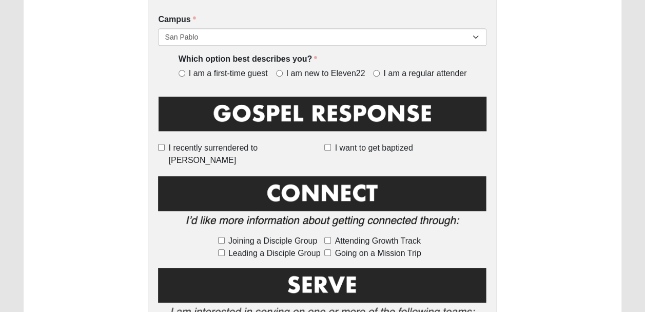
scroll to position [383, 0]
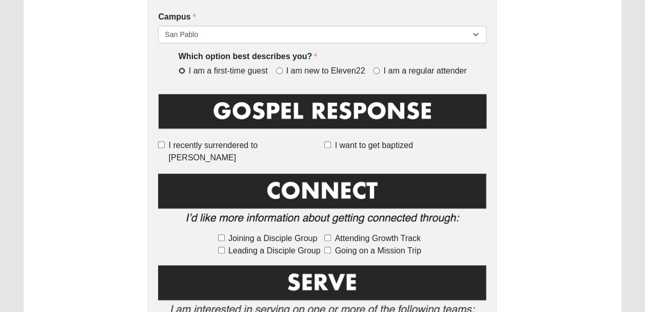
click at [184, 70] on input "I am a first-time guest" at bounding box center [182, 70] width 7 height 7
radio input "true"
click at [330, 246] on input "Going on a Mission Trip" at bounding box center [327, 249] width 7 height 7
checkbox input "true"
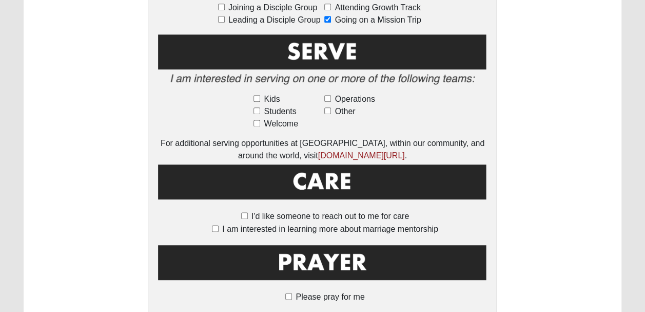
scroll to position [615, 0]
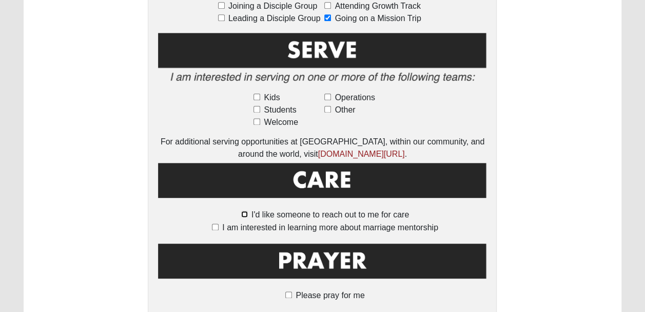
click at [242, 210] on input "I'd like someone to reach out to me for care" at bounding box center [244, 213] width 7 height 7
checkbox input "true"
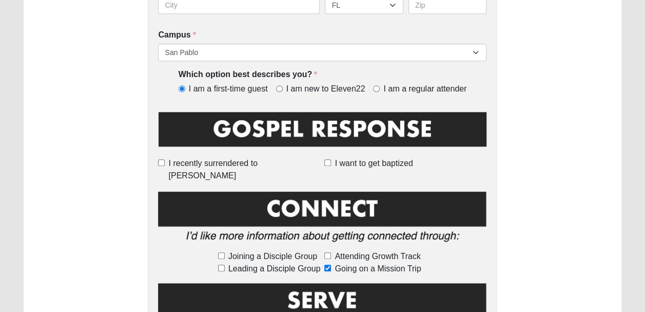
scroll to position [638, 0]
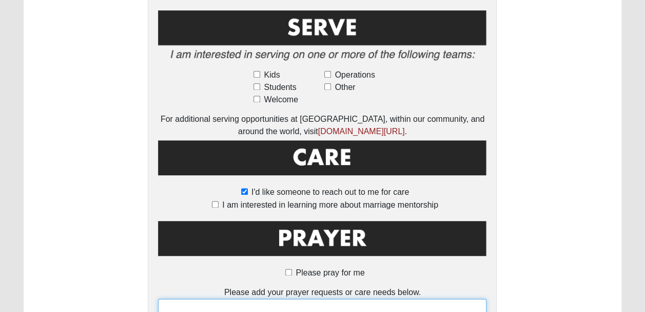
click at [385, 300] on textarea at bounding box center [322, 317] width 328 height 38
type textarea "s"
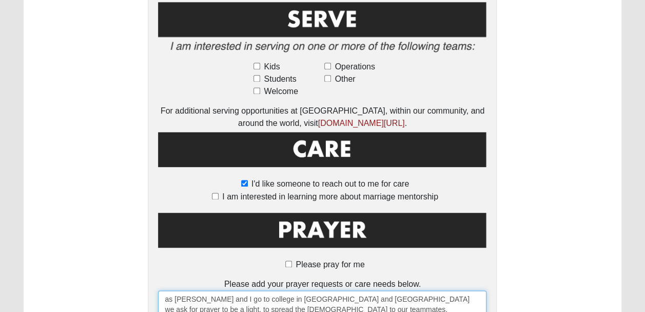
scroll to position [745, 0]
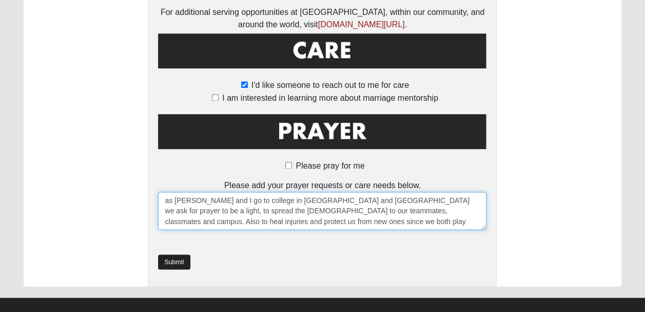
type textarea "as Tim and I go to college in Chicago and Miami we ask for prayer to be a light…"
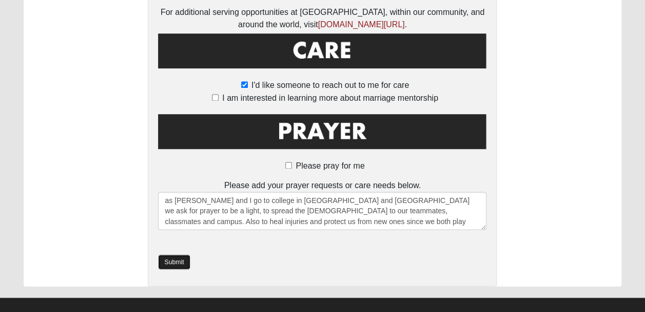
click at [169, 254] on link "Submit" at bounding box center [174, 261] width 32 height 15
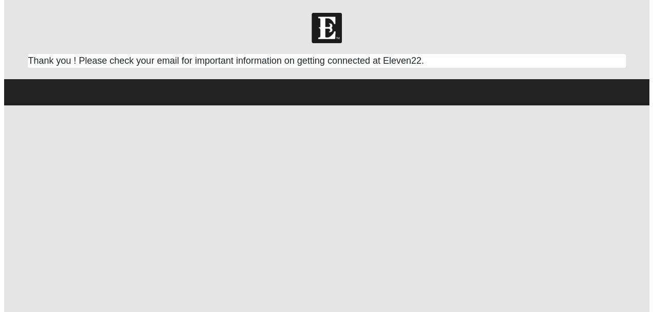
scroll to position [0, 0]
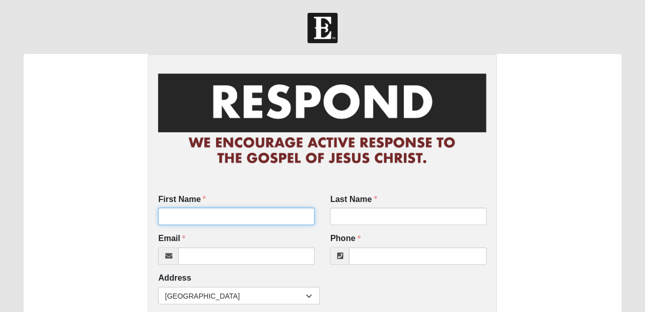
drag, startPoint x: 251, startPoint y: 217, endPoint x: 245, endPoint y: 218, distance: 6.2
click at [245, 218] on input "First Name" at bounding box center [236, 215] width 157 height 17
type input "i"
type input "[PERSON_NAME]"
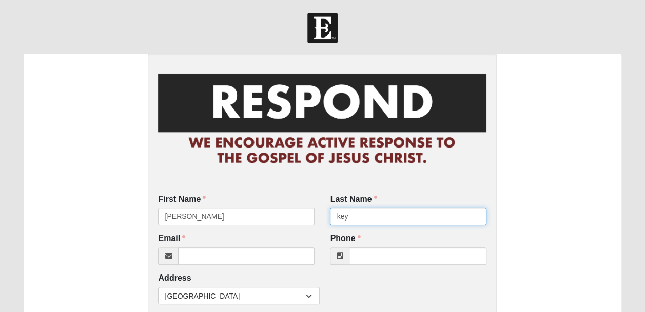
type input "key"
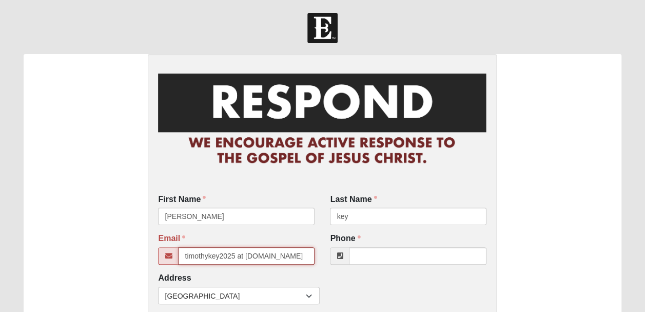
click at [245, 259] on input "timothykey2025 at [DOMAIN_NAME]" at bounding box center [246, 255] width 137 height 17
type input "timothykey2025@gmail.com"
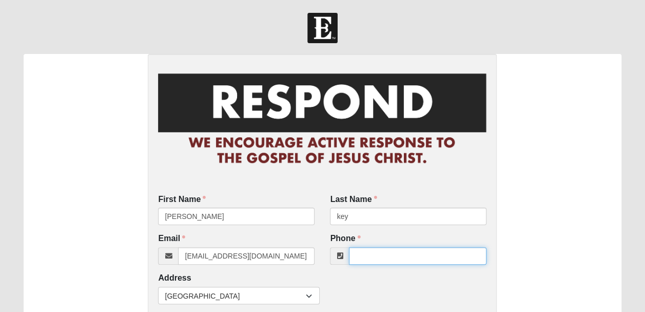
click at [382, 258] on input "Phone" at bounding box center [418, 255] width 138 height 17
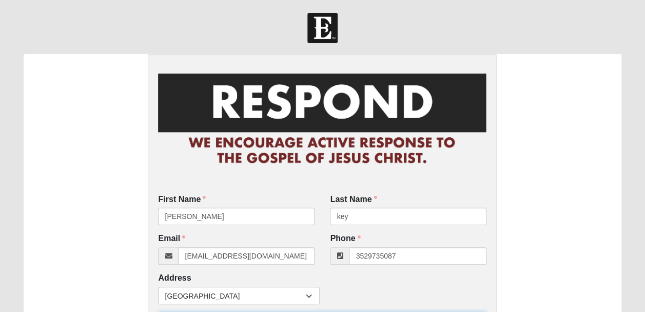
type input "(352) 973-5087"
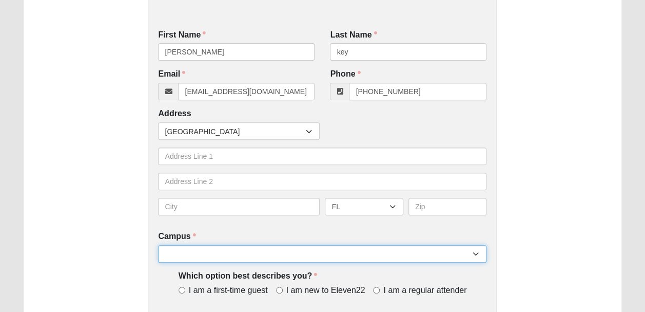
drag, startPoint x: 382, startPoint y: 258, endPoint x: 373, endPoint y: 173, distance: 84.6
select select "3"
click at [158, 245] on select "Arlington Baymeadows Eleven22 Online [PERSON_NAME][GEOGRAPHIC_DATA] Jesup [GEOG…" at bounding box center [322, 253] width 328 height 17
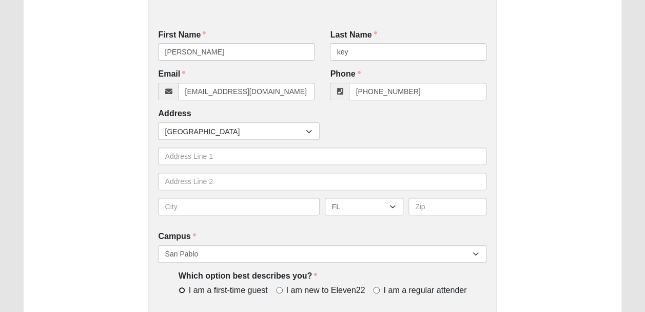
click at [185, 288] on input "I am a first-time guest" at bounding box center [182, 289] width 7 height 7
radio input "true"
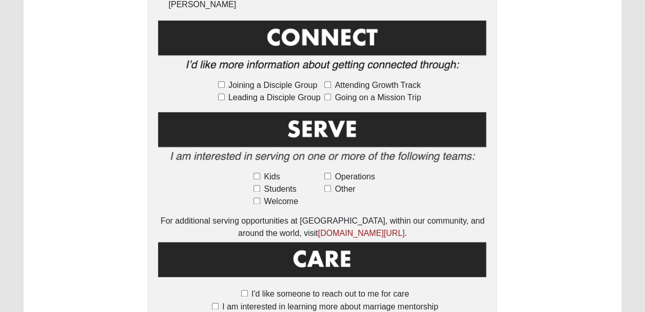
scroll to position [534, 0]
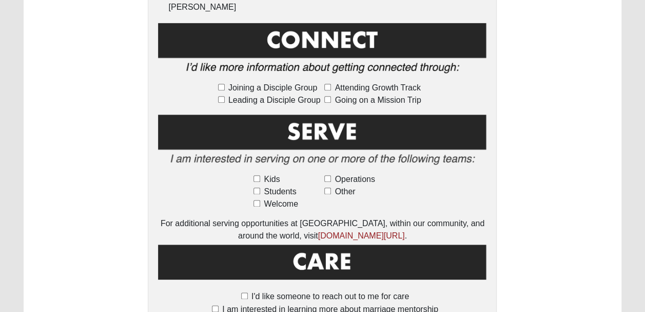
click at [331, 94] on label "Going on a Mission Trip" at bounding box center [375, 100] width 103 height 12
click at [331, 96] on input "Going on a Mission Trip" at bounding box center [327, 99] width 7 height 7
checkbox input "true"
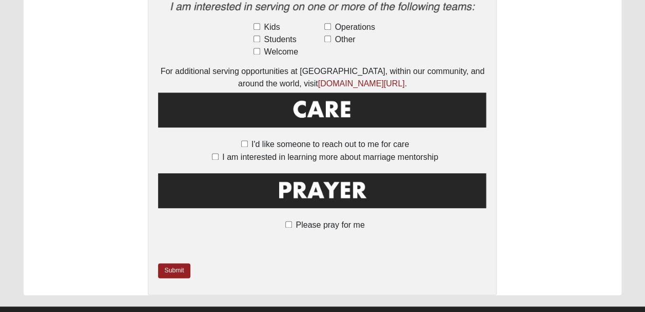
scroll to position [695, 0]
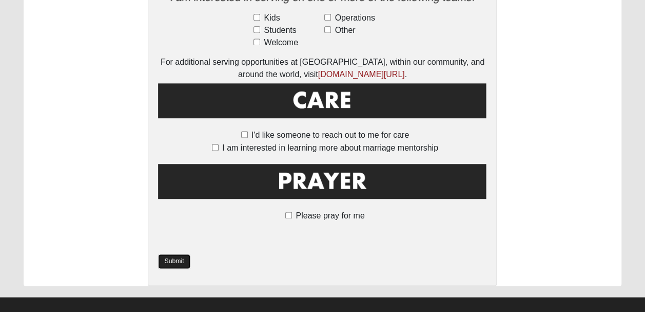
click at [174, 254] on link "Submit" at bounding box center [174, 261] width 32 height 15
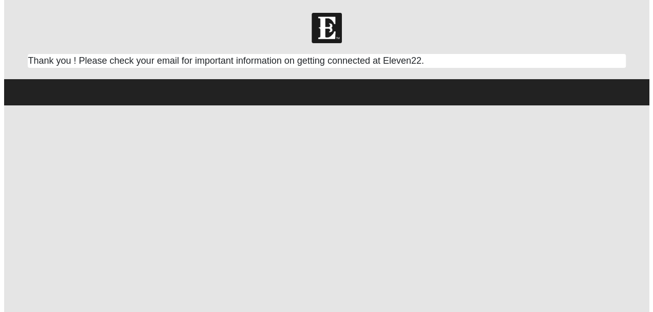
scroll to position [0, 0]
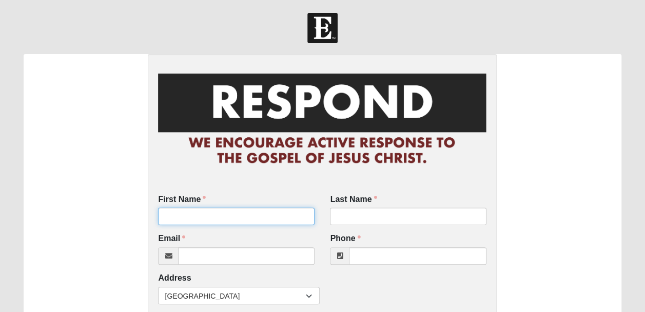
click at [230, 219] on input "First Name" at bounding box center [236, 215] width 157 height 17
click at [205, 220] on input "[PERSON_NAME]" at bounding box center [236, 215] width 157 height 17
type input "[PERSON_NAME]"
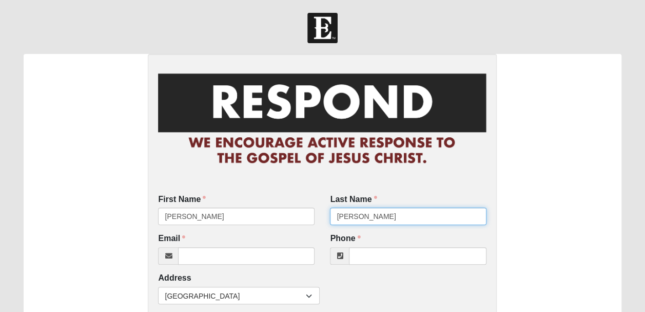
type input "[PERSON_NAME]"
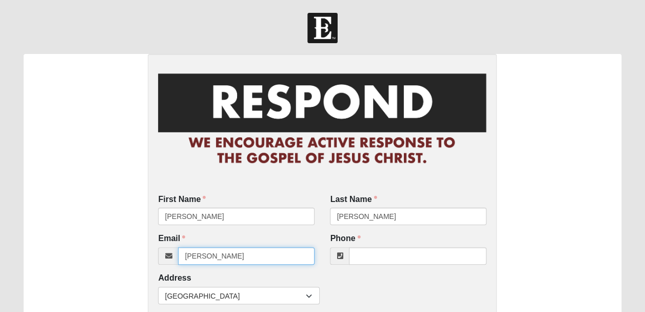
type input "[EMAIL_ADDRESS][DOMAIN_NAME]"
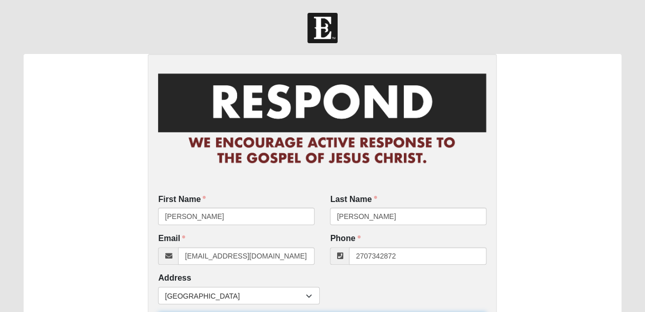
type input "[PHONE_NUMBER]"
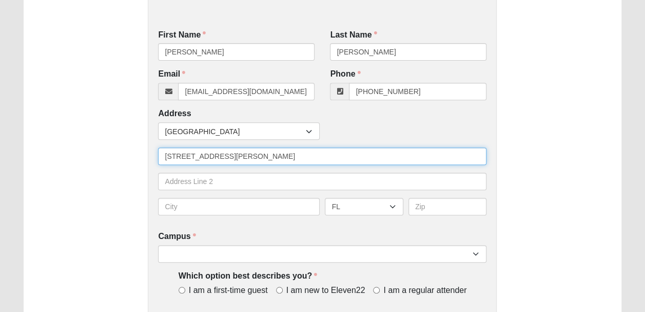
click at [368, 157] on input "[STREET_ADDRESS][PERSON_NAME]" at bounding box center [322, 155] width 328 height 17
type input "[STREET_ADDRESS][PERSON_NAME]"
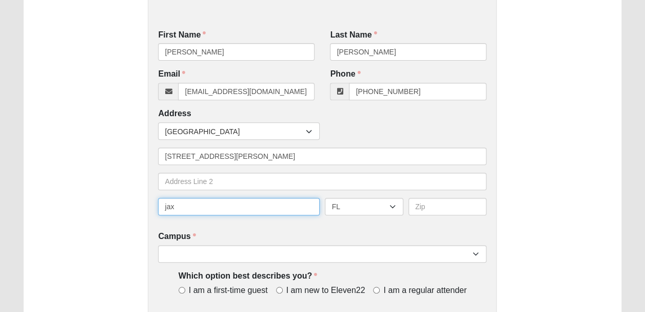
type input "jax"
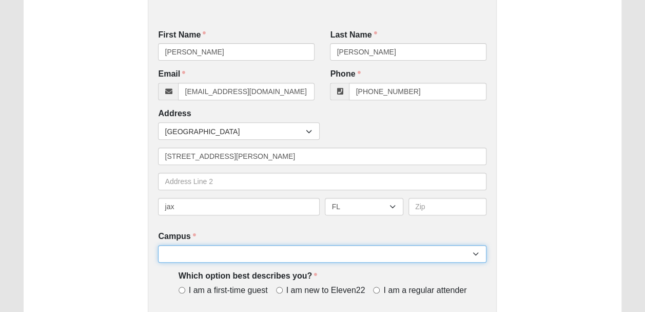
click at [386, 253] on select "Arlington Baymeadows Eleven22 Online [PERSON_NAME][GEOGRAPHIC_DATA] Jesup [GEOG…" at bounding box center [322, 253] width 328 height 17
select select "3"
click at [158, 245] on select "Arlington Baymeadows Eleven22 Online [PERSON_NAME][GEOGRAPHIC_DATA] Jesup [GEOG…" at bounding box center [322, 253] width 328 height 17
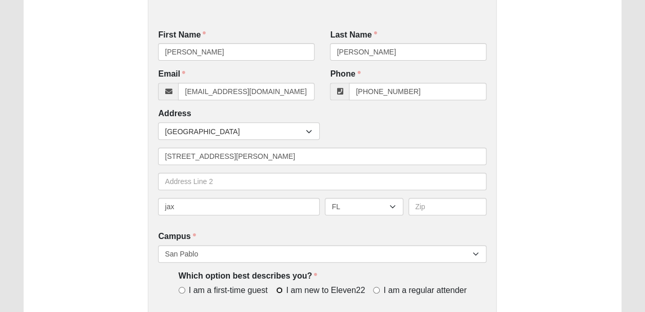
click at [278, 287] on input "I am new to Eleven22" at bounding box center [279, 289] width 7 height 7
radio input "true"
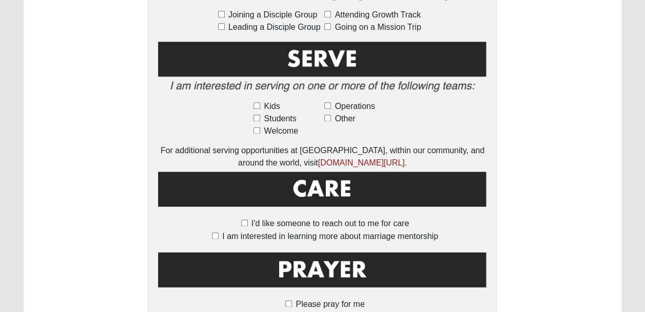
scroll to position [608, 0]
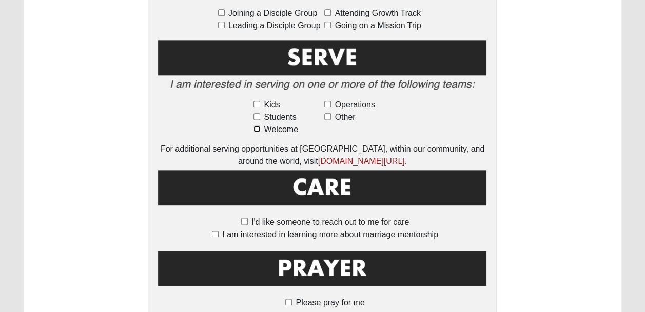
click at [257, 125] on input "Welcome" at bounding box center [257, 128] width 7 height 7
checkbox input "true"
click at [245, 218] on input "I'd like someone to reach out to me for care" at bounding box center [244, 221] width 7 height 7
checkbox input "true"
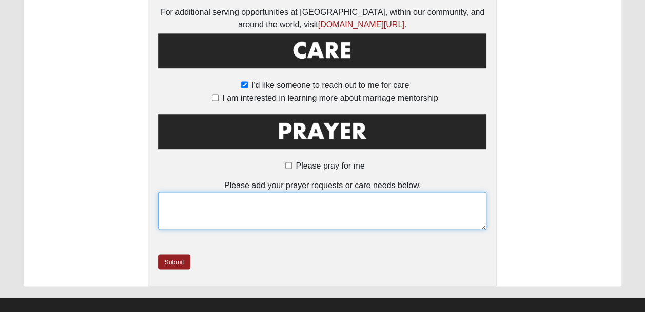
click at [210, 213] on textarea at bounding box center [322, 210] width 328 height 38
type textarea "care box checked now request submitted"
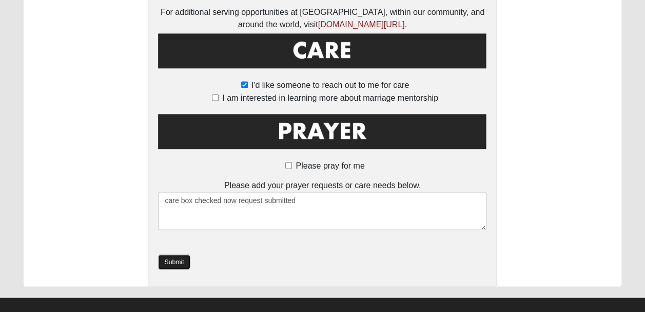
click at [184, 254] on link "Submit" at bounding box center [174, 261] width 32 height 15
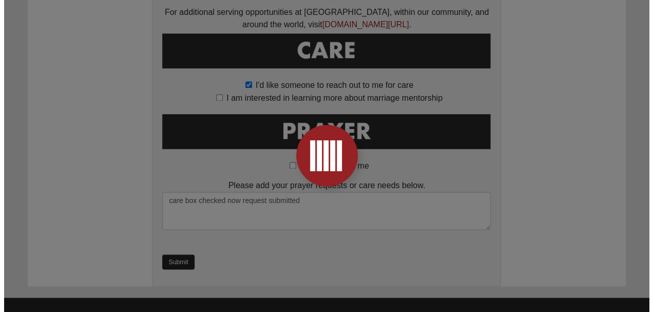
scroll to position [0, 0]
